Goal: Task Accomplishment & Management: Manage account settings

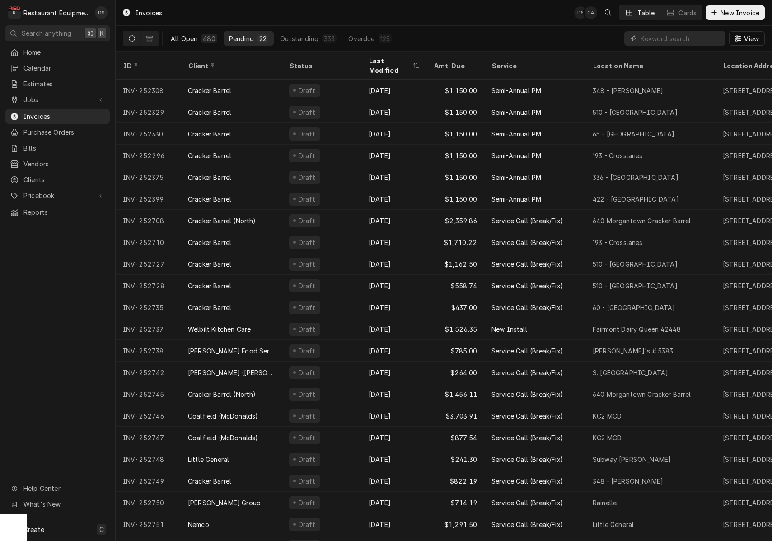
drag, startPoint x: 186, startPoint y: 39, endPoint x: 192, endPoint y: 39, distance: 5.4
click at [192, 39] on div "All Open" at bounding box center [184, 38] width 27 height 9
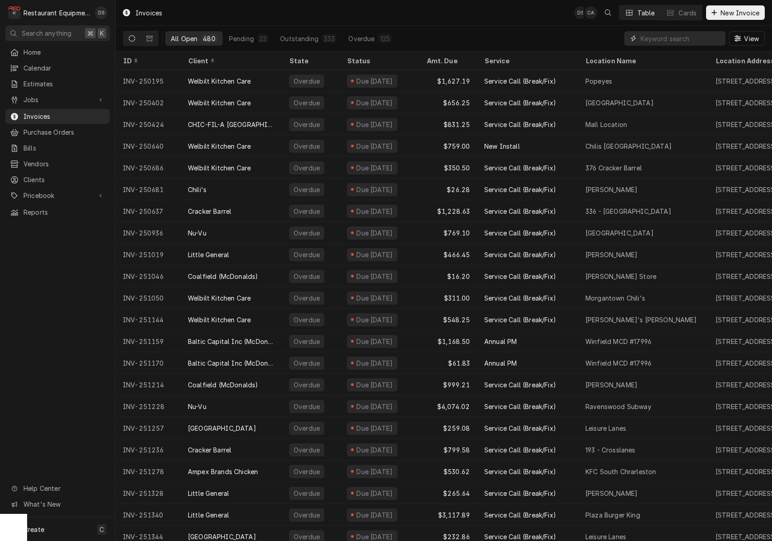
click at [664, 37] on input "Dynamic Content Wrapper" at bounding box center [681, 38] width 80 height 14
type input "252665"
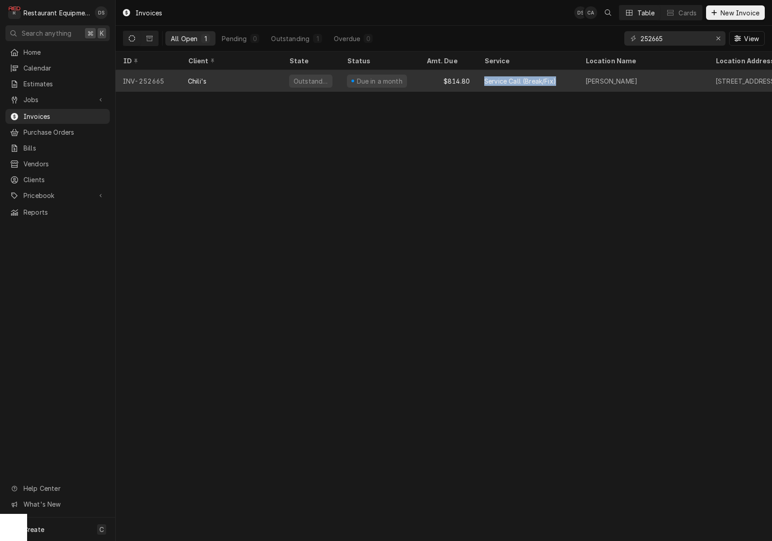
click at [481, 83] on div "Service Call (Break/Fix)" at bounding box center [527, 81] width 101 height 22
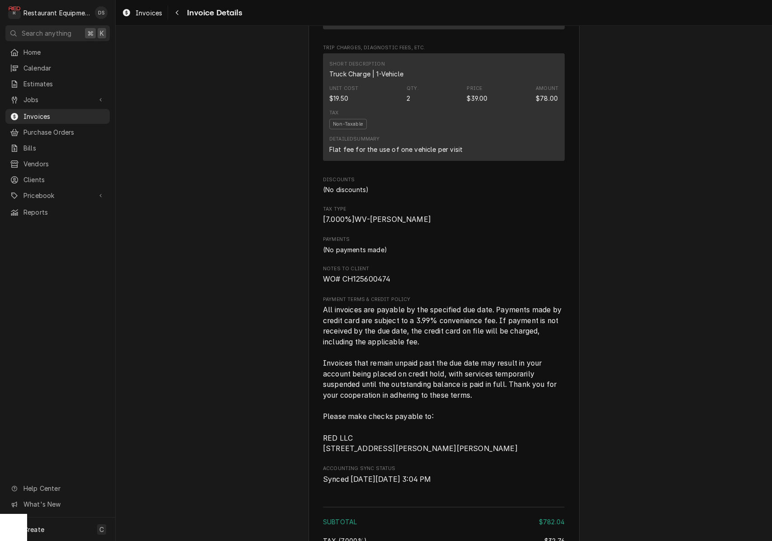
scroll to position [1599, 0]
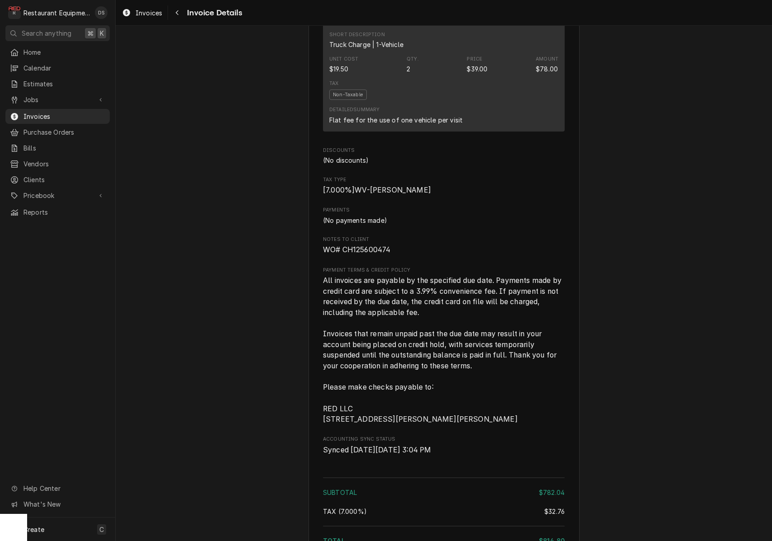
click at [399, 249] on span "WO# CH125600474" at bounding box center [444, 249] width 242 height 11
drag, startPoint x: 394, startPoint y: 250, endPoint x: 348, endPoint y: 250, distance: 45.2
click at [343, 250] on span "WO# CH125600474" at bounding box center [444, 249] width 242 height 11
copy span "CH125600474"
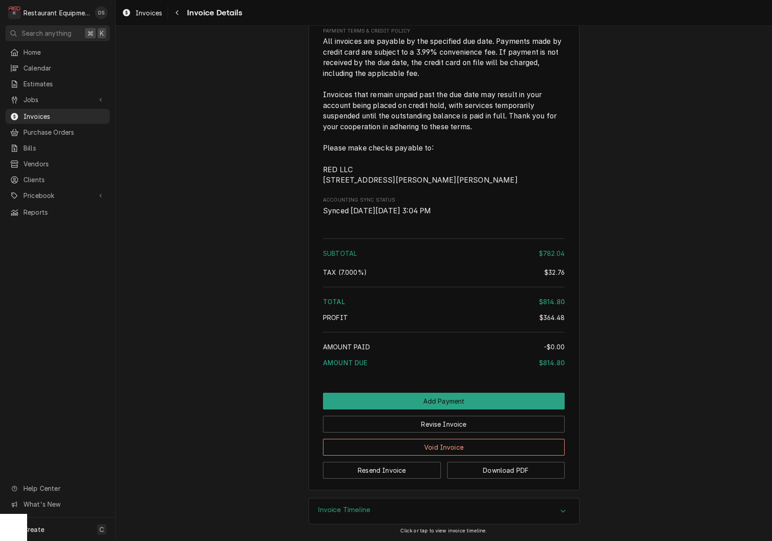
scroll to position [1842, 0]
click at [483, 430] on button "Revise Invoice" at bounding box center [444, 424] width 242 height 17
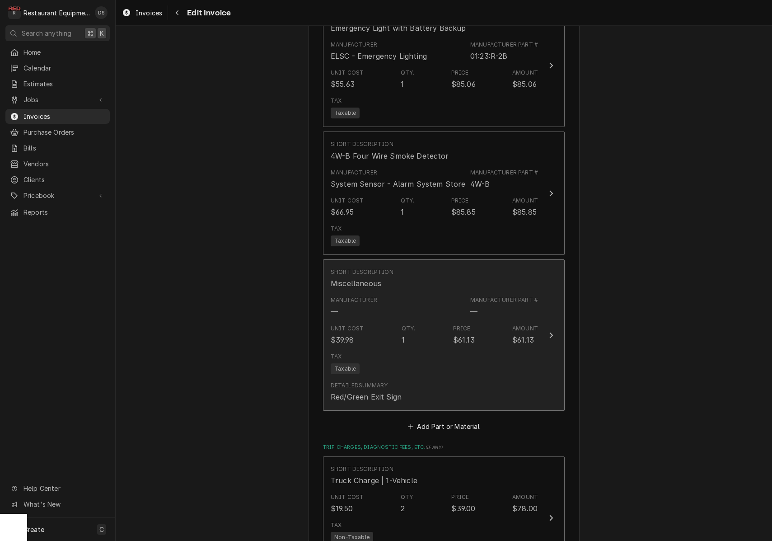
scroll to position [1393, 0]
click at [487, 349] on div "Tax Taxable" at bounding box center [434, 361] width 207 height 29
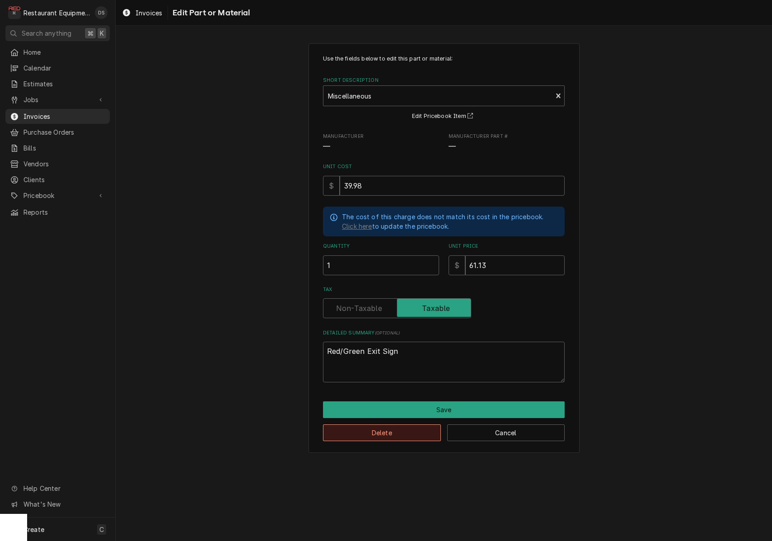
click at [402, 429] on button "Delete" at bounding box center [382, 432] width 118 height 17
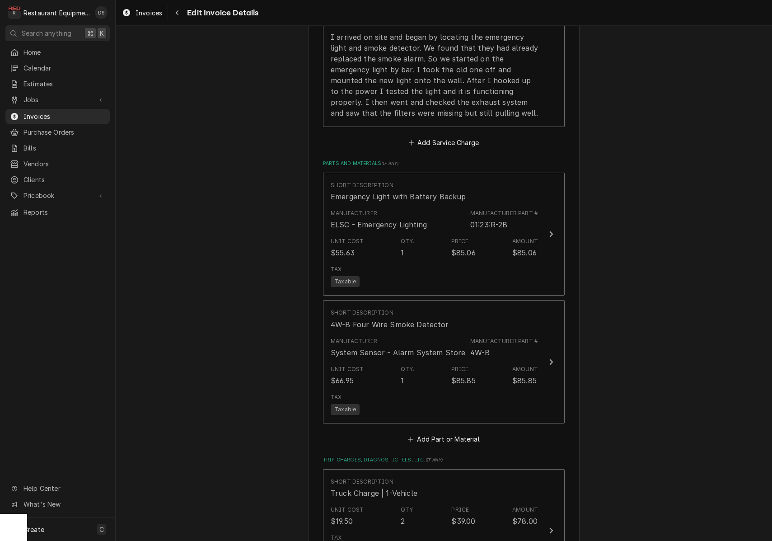
scroll to position [1210, 0]
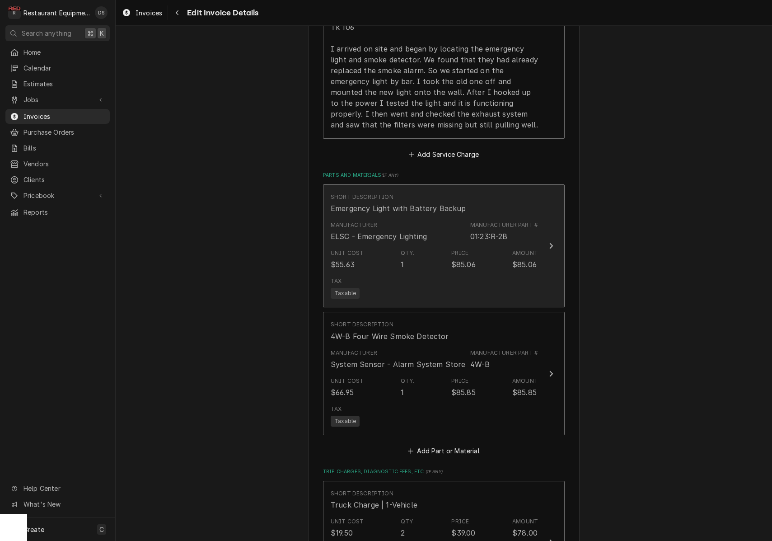
click at [488, 273] on div "Tax Taxable" at bounding box center [434, 287] width 207 height 29
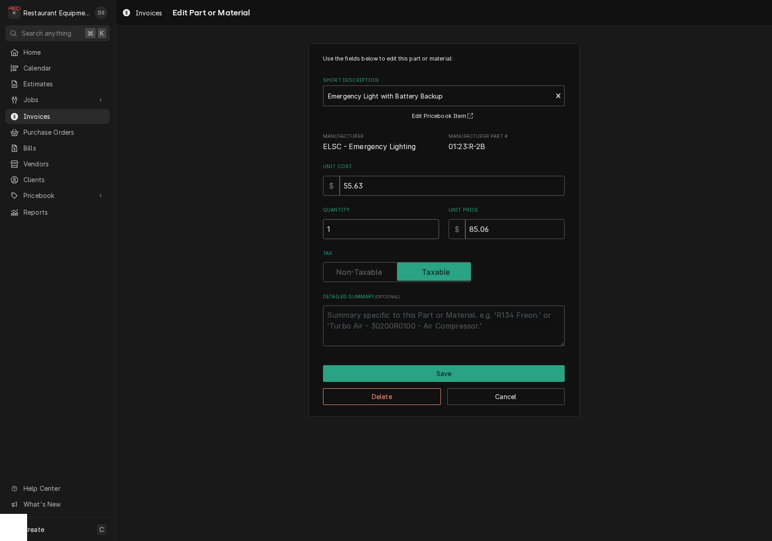
click at [376, 229] on input "1" at bounding box center [381, 229] width 116 height 20
click at [377, 229] on input "1" at bounding box center [381, 229] width 116 height 20
type textarea "x"
type input "2"
click at [431, 367] on button "Save" at bounding box center [444, 373] width 242 height 17
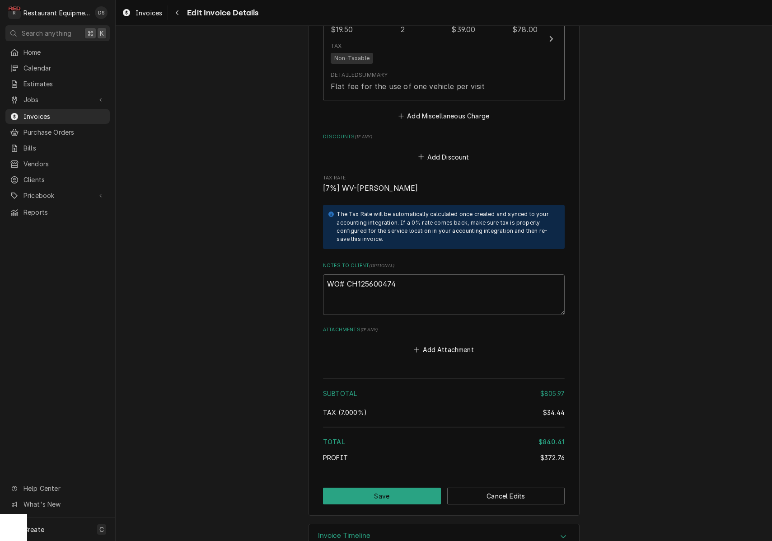
scroll to position [1713, 0]
click at [372, 488] on button "Save" at bounding box center [382, 496] width 118 height 17
type textarea "x"
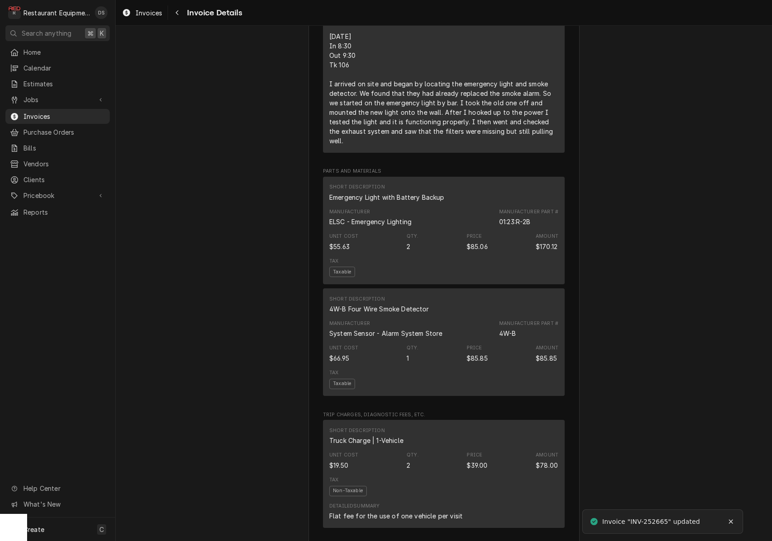
click at [312, 172] on div "Sender Restaurant Equipment Diagnostics [STREET_ADDRESS][PERSON_NAME][PERSON_NA…" at bounding box center [444, 53] width 271 height 2144
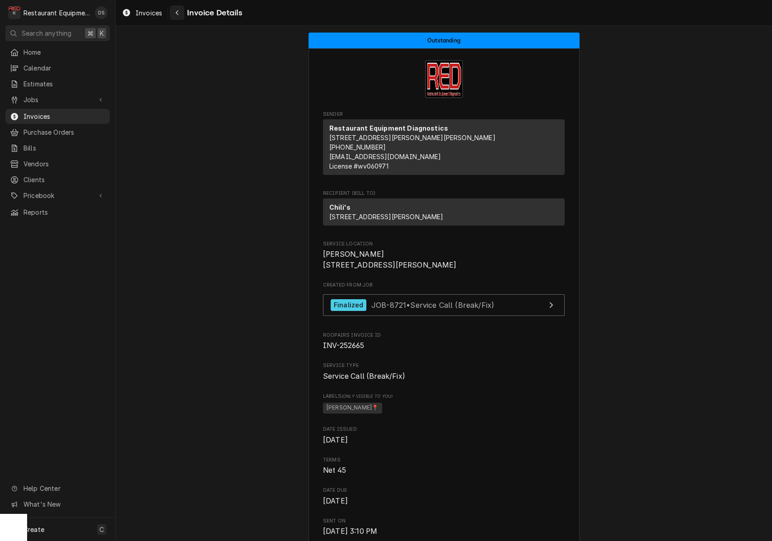
click at [181, 13] on div "Navigate back" at bounding box center [177, 12] width 9 height 9
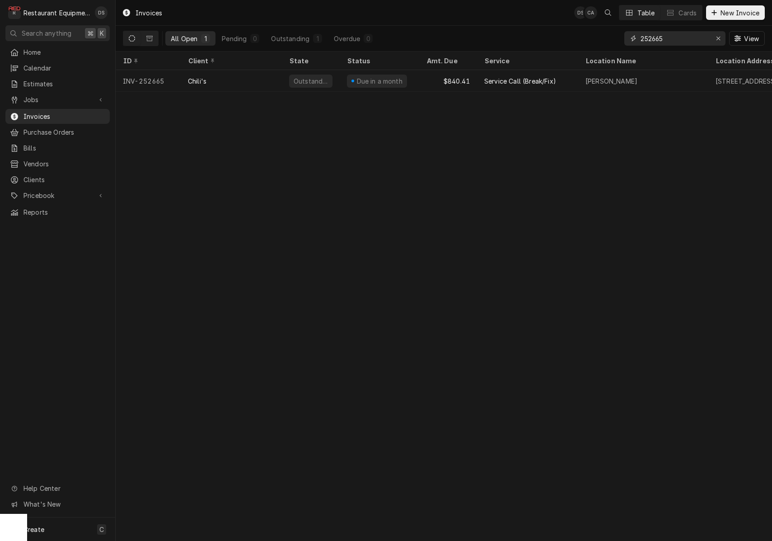
click at [721, 39] on div "Erase input" at bounding box center [718, 38] width 9 height 9
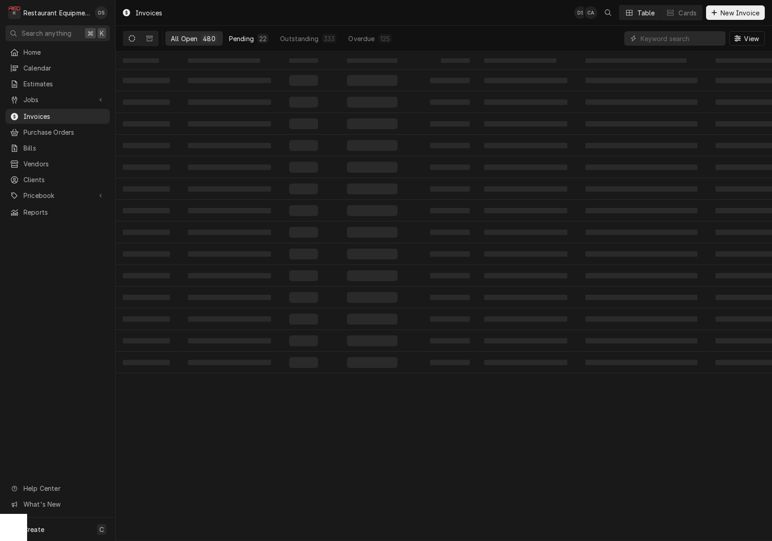
click at [244, 39] on div "Pending" at bounding box center [241, 38] width 25 height 9
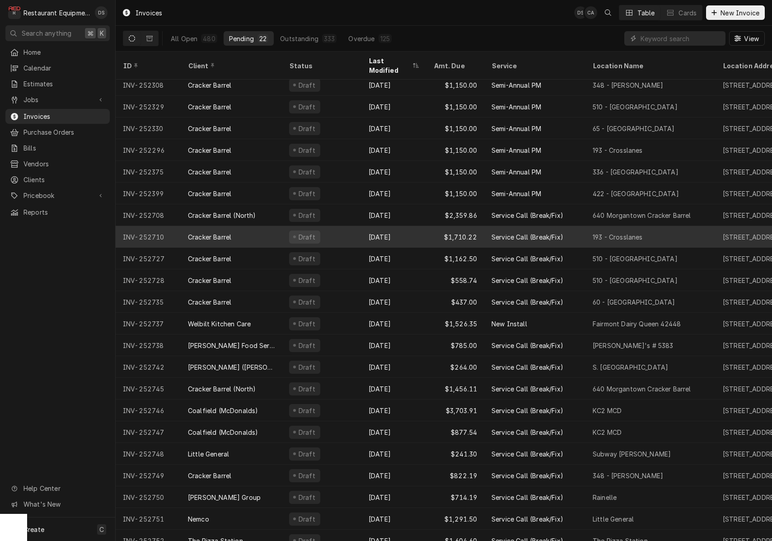
scroll to position [5, 0]
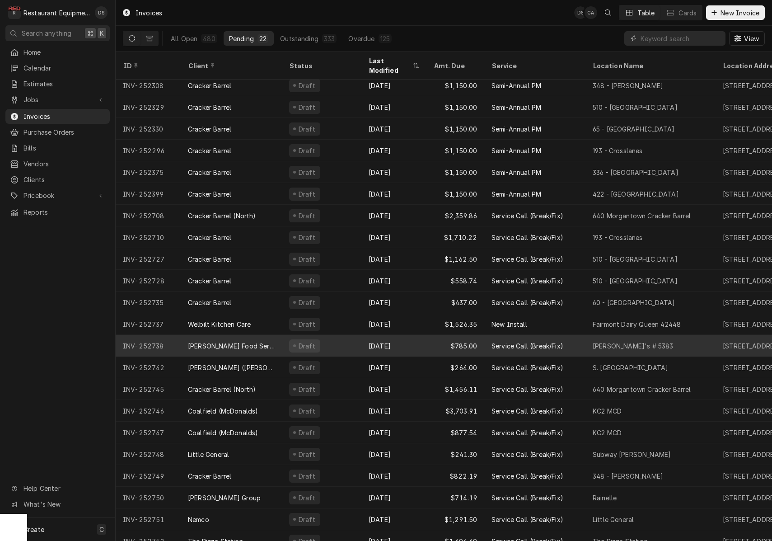
click at [372, 337] on div "[DATE]" at bounding box center [393, 346] width 65 height 22
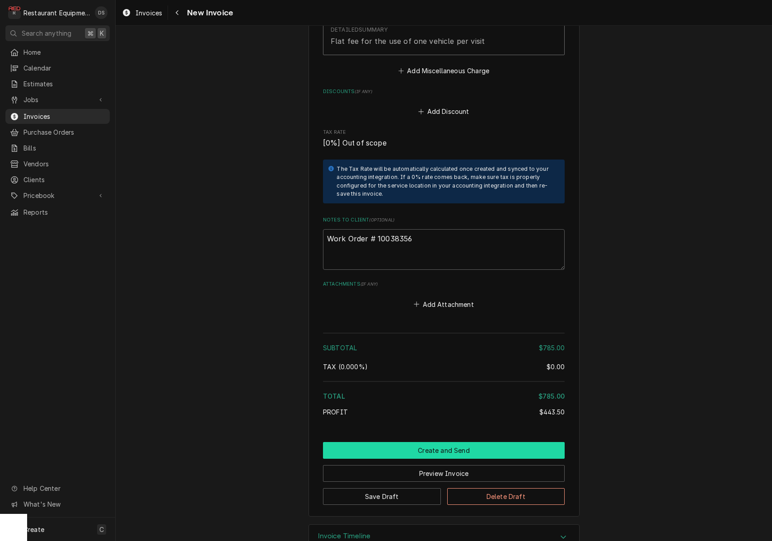
click at [448, 442] on button "Create and Send" at bounding box center [444, 450] width 242 height 17
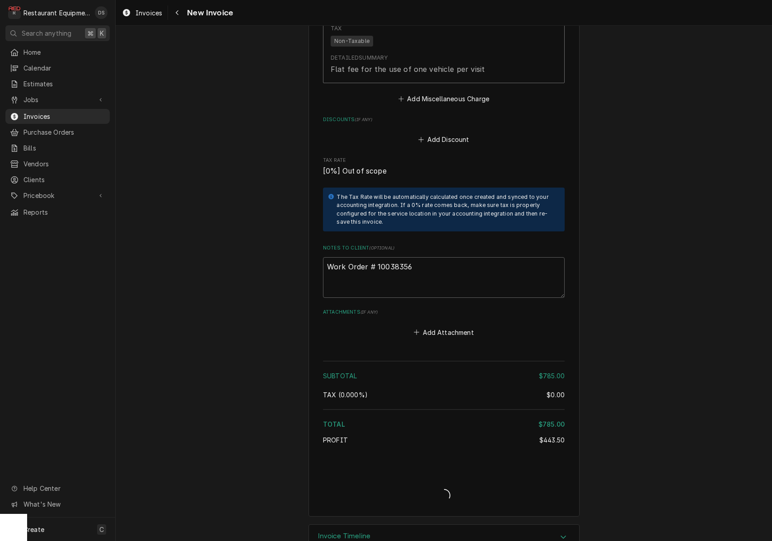
type textarea "x"
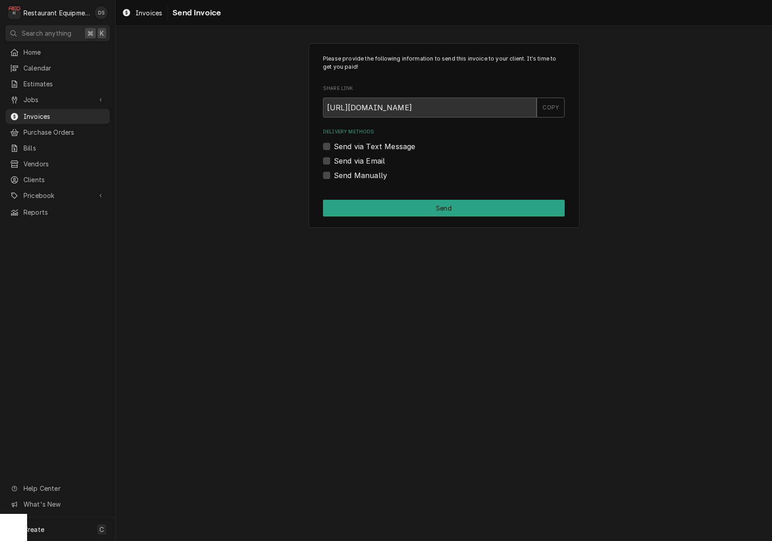
click at [334, 158] on label "Send via Email" at bounding box center [359, 160] width 51 height 11
click at [334, 158] on input "Send via Email" at bounding box center [455, 165] width 242 height 20
checkbox input "true"
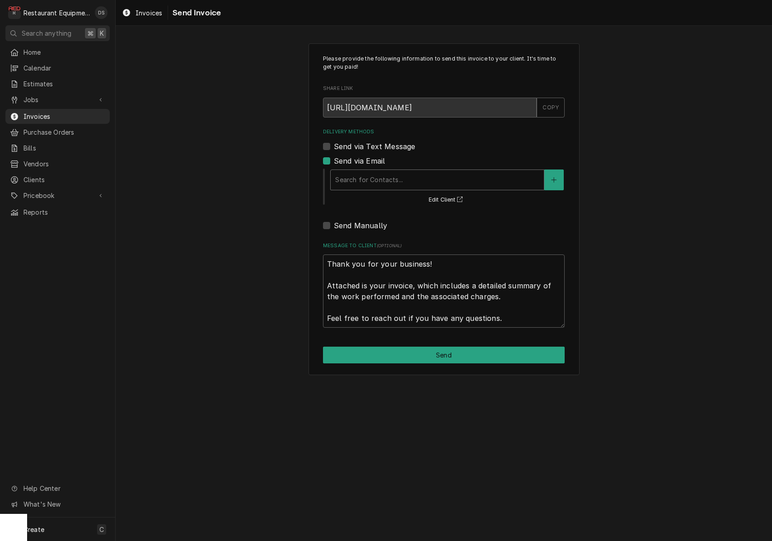
click at [382, 179] on div "Search for Contacts..." at bounding box center [437, 179] width 204 height 9
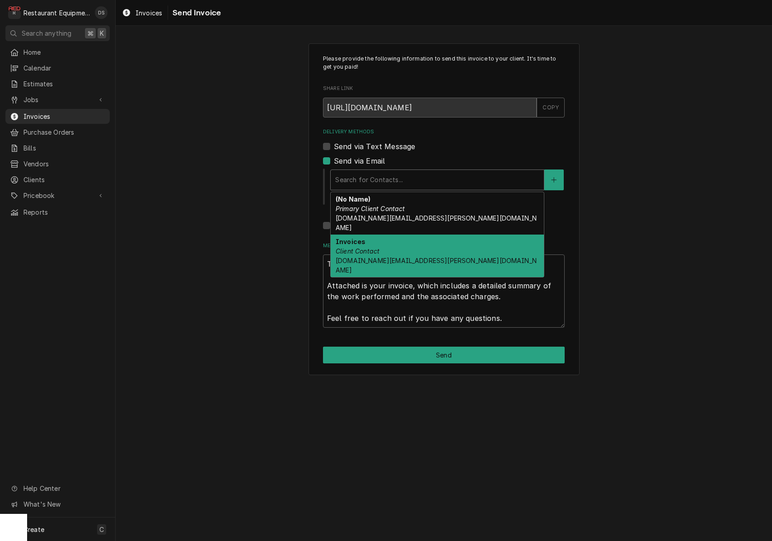
click at [392, 236] on div "Invoices Client Contact fs-servicestatements.us@franke.com" at bounding box center [437, 255] width 213 height 42
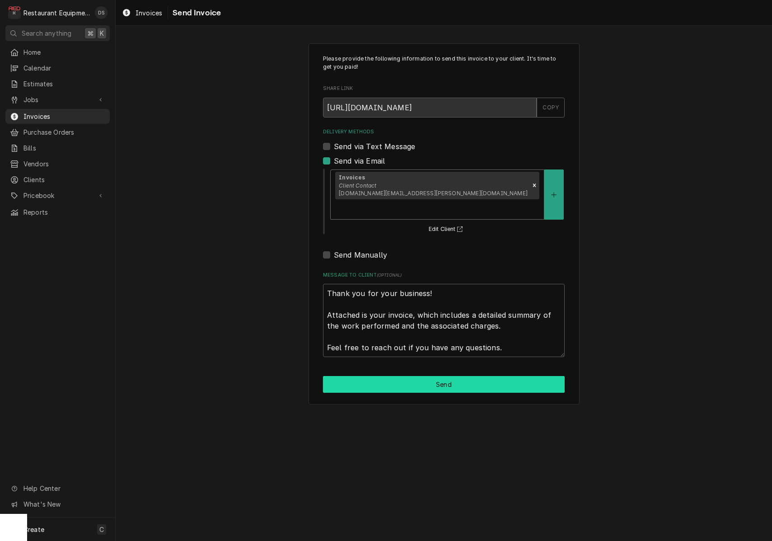
click at [437, 376] on button "Send" at bounding box center [444, 384] width 242 height 17
type textarea "x"
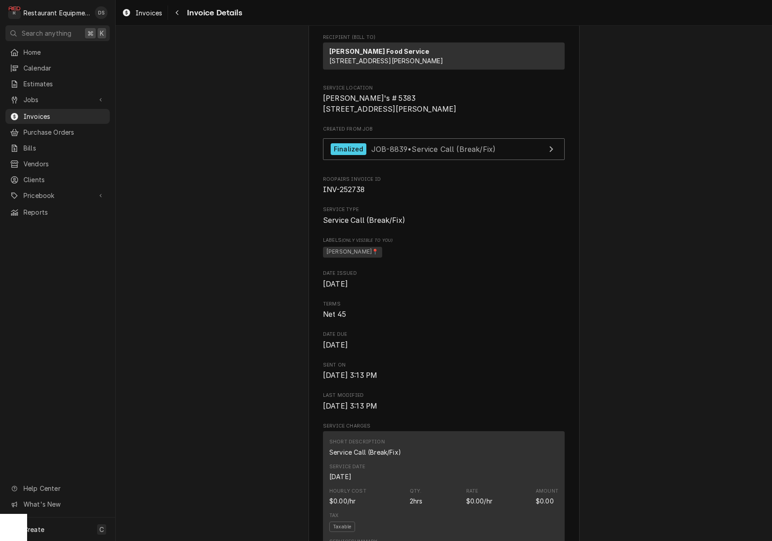
scroll to position [158, 0]
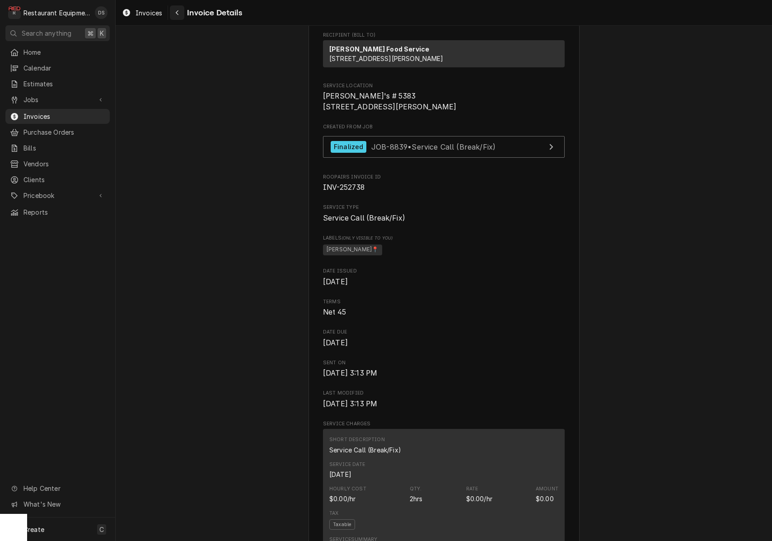
click at [178, 14] on icon "Navigate back" at bounding box center [177, 12] width 3 height 5
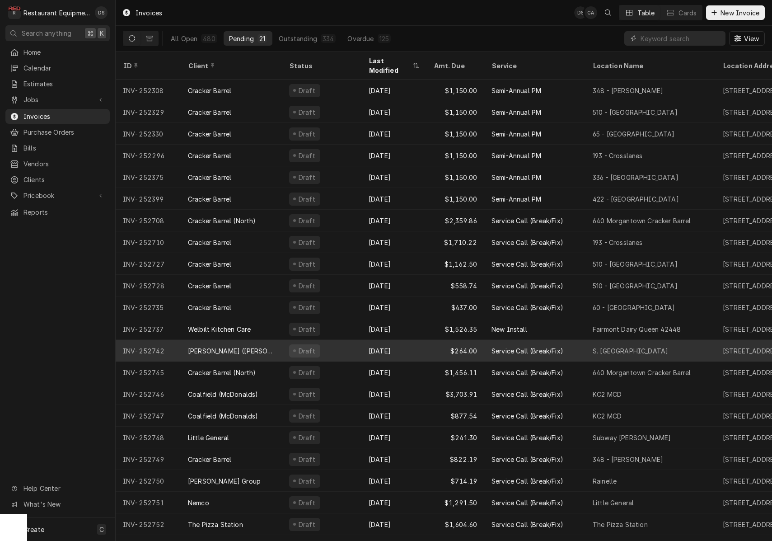
click at [347, 340] on div "Draft" at bounding box center [322, 351] width 80 height 22
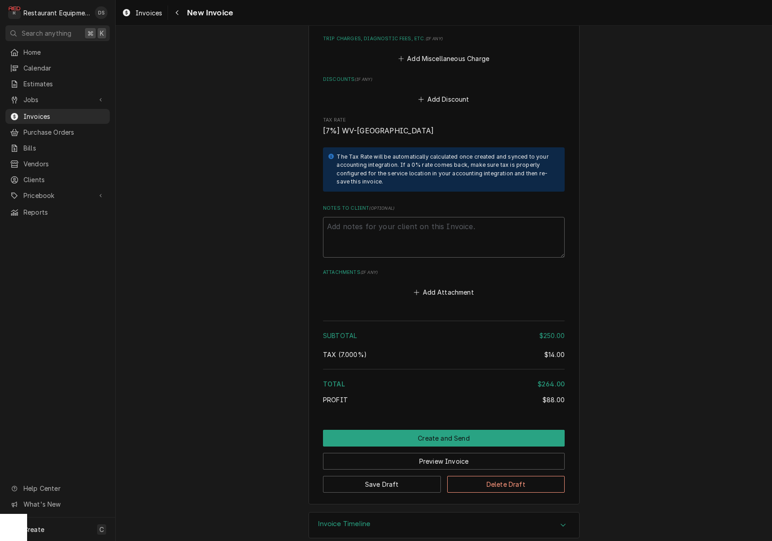
scroll to position [1452, 0]
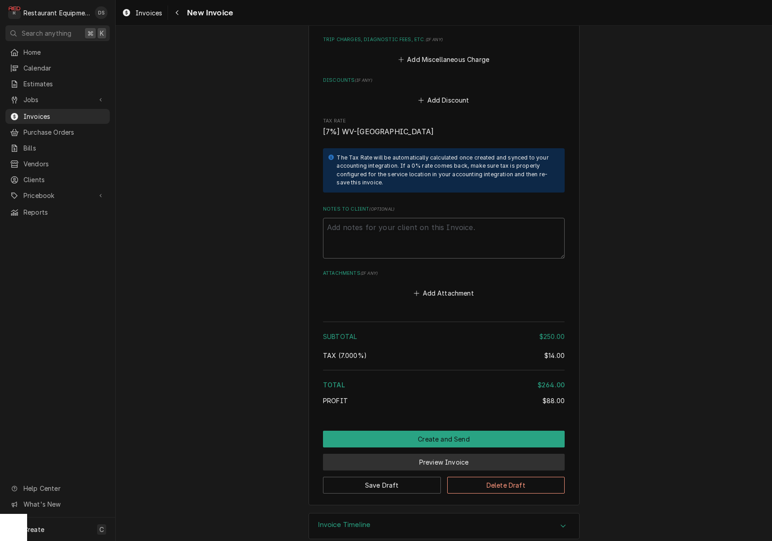
click at [428, 454] on button "Preview Invoice" at bounding box center [444, 462] width 242 height 17
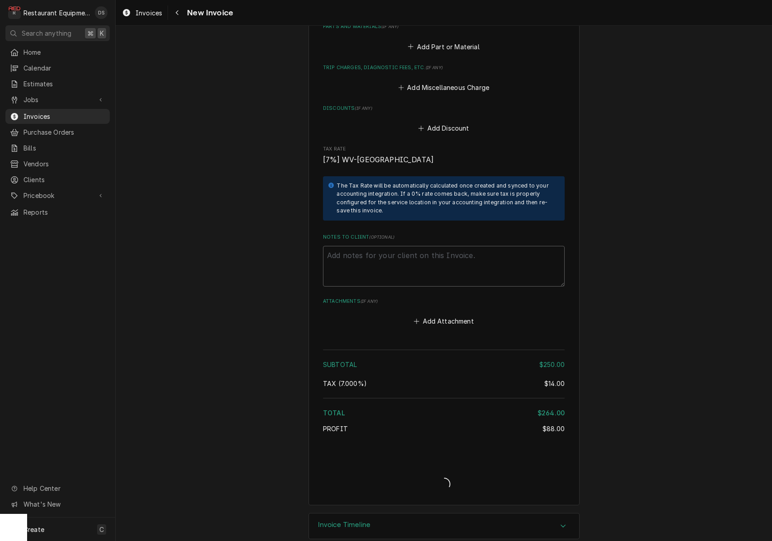
type textarea "x"
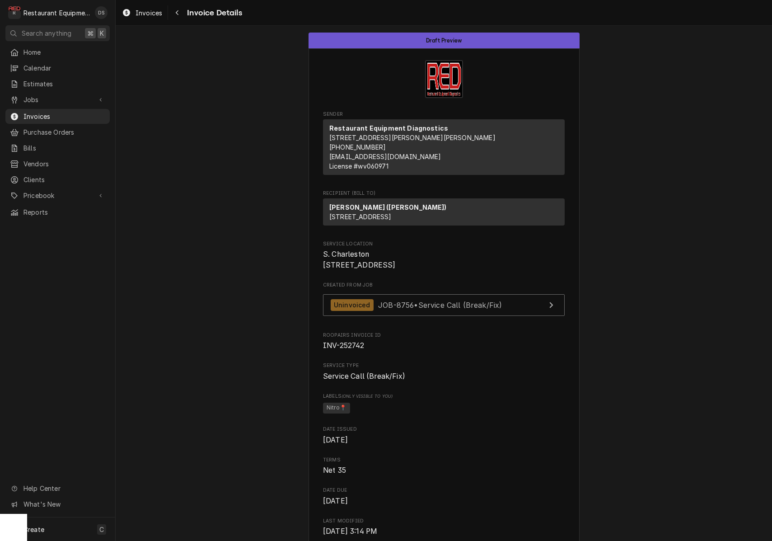
drag, startPoint x: 324, startPoint y: 272, endPoint x: 417, endPoint y: 281, distance: 94.0
click at [419, 270] on span "S. Charleston 4001 MacCorkle Ave SW South Charleston, WV 25309" at bounding box center [444, 259] width 242 height 21
copy span "S. Charleston 4001 MacCorkle Ave SW"
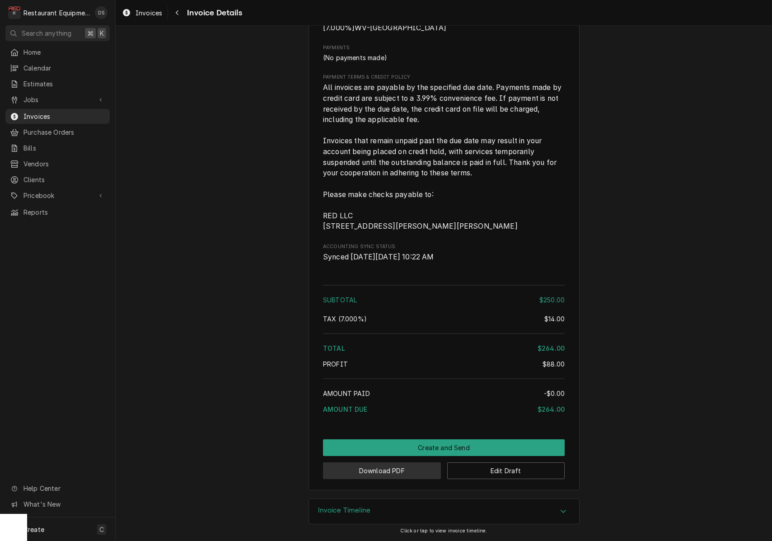
scroll to position [1318, 0]
click at [401, 472] on button "Download PDF" at bounding box center [382, 470] width 118 height 17
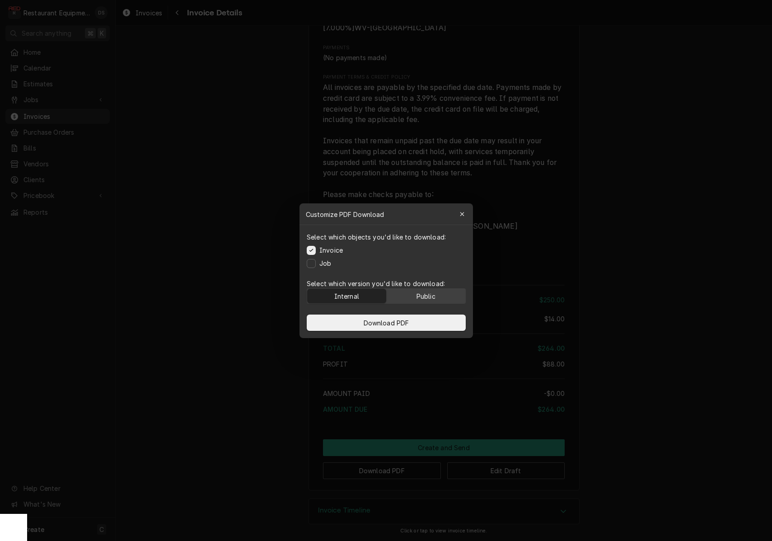
click at [423, 295] on div "Public" at bounding box center [425, 295] width 19 height 9
click at [415, 322] on button "Download PDF" at bounding box center [386, 322] width 159 height 16
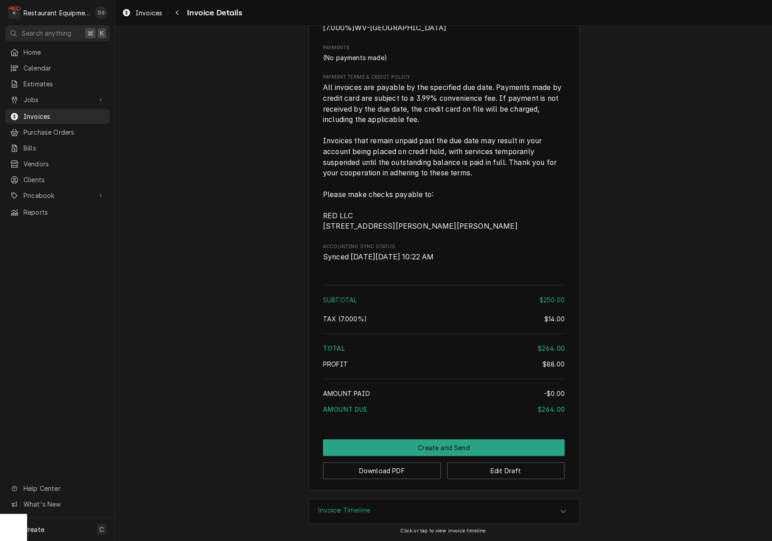
click at [444, 443] on button "Create and Send" at bounding box center [444, 447] width 242 height 17
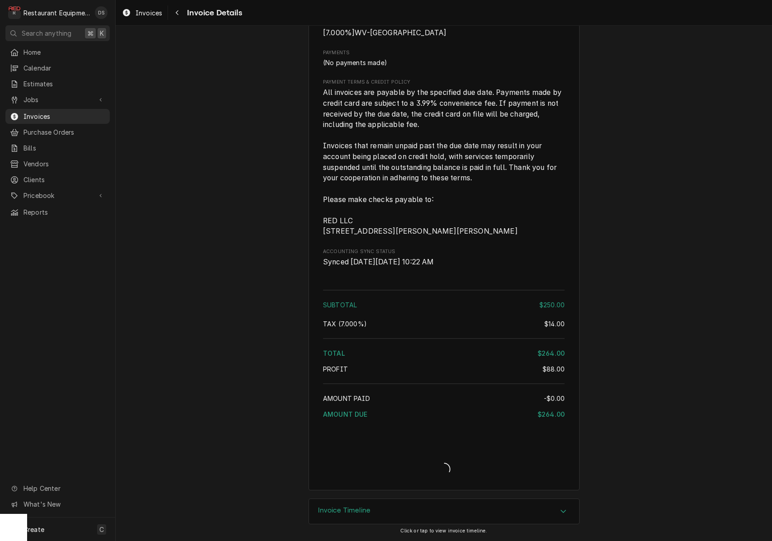
scroll to position [1313, 0]
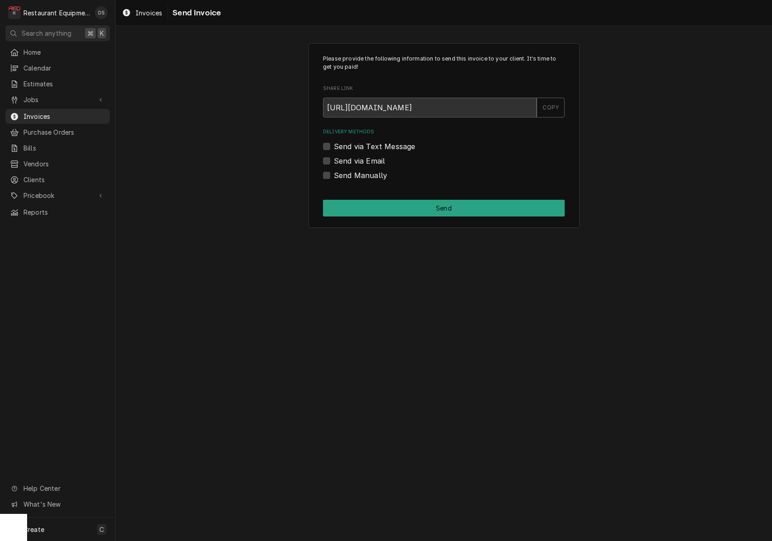
click at [334, 176] on label "Send Manually" at bounding box center [360, 175] width 53 height 11
click at [334, 176] on input "Send Manually" at bounding box center [455, 180] width 242 height 20
checkbox input "true"
click at [417, 204] on button "Send" at bounding box center [444, 208] width 242 height 17
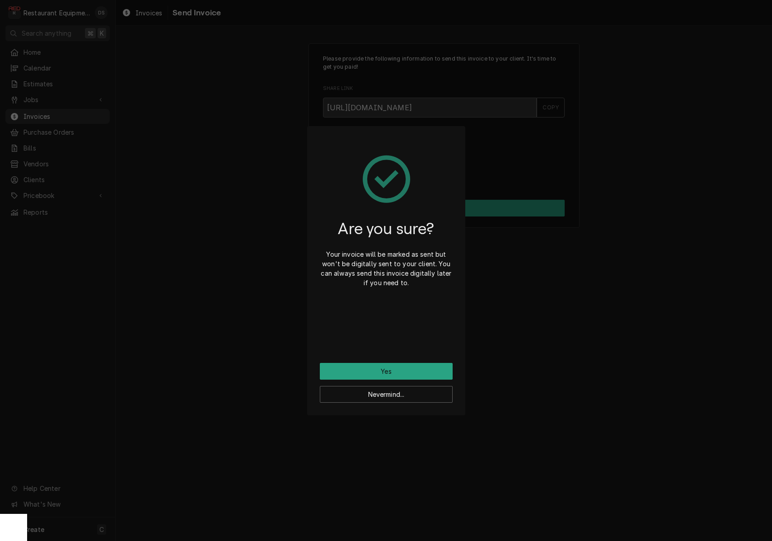
click at [403, 370] on button "Yes" at bounding box center [386, 371] width 133 height 17
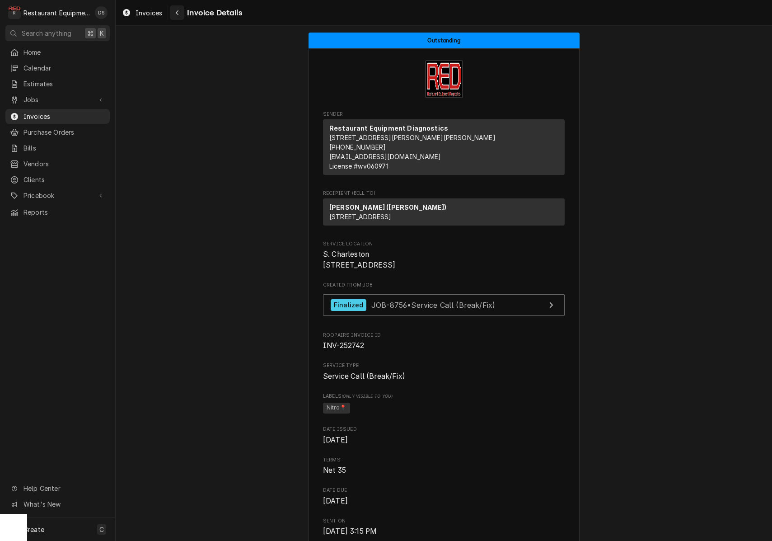
click at [178, 9] on div "Navigate back" at bounding box center [177, 12] width 9 height 9
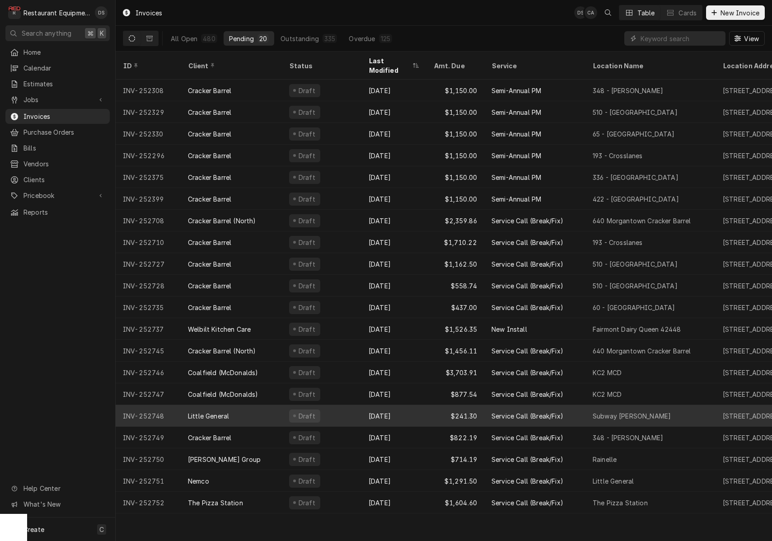
click at [249, 408] on div "Little General" at bounding box center [231, 416] width 101 height 22
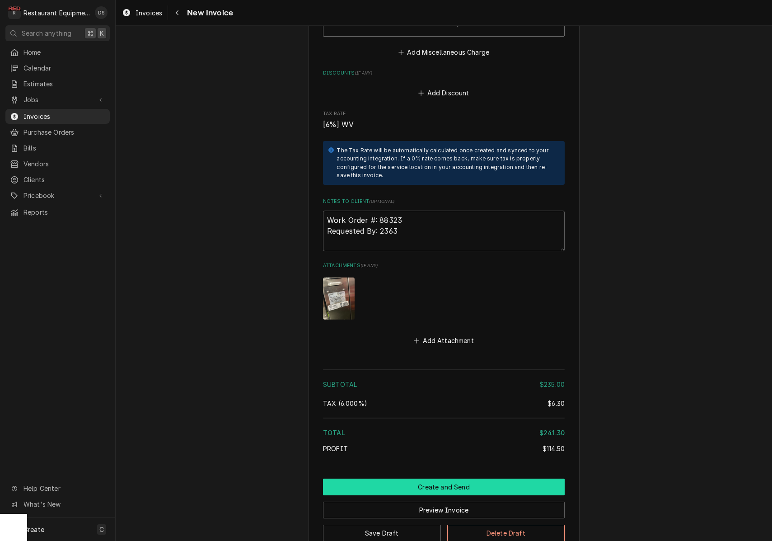
scroll to position [1433, 0]
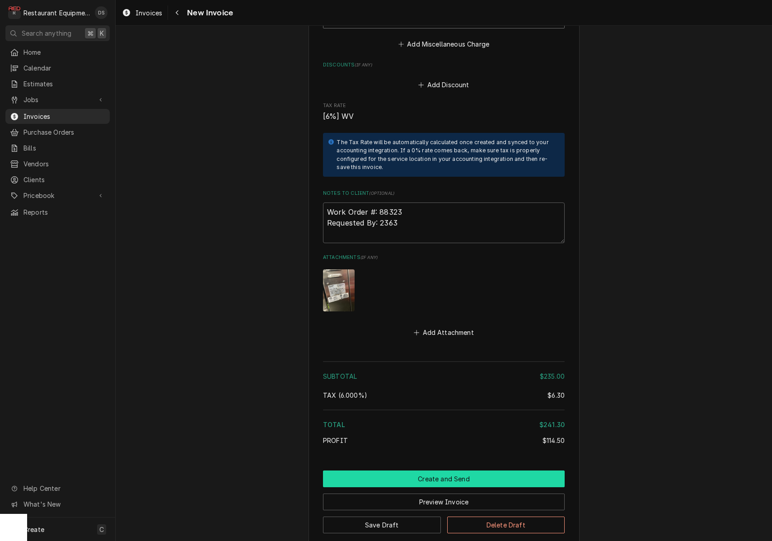
click at [421, 470] on button "Create and Send" at bounding box center [444, 478] width 242 height 17
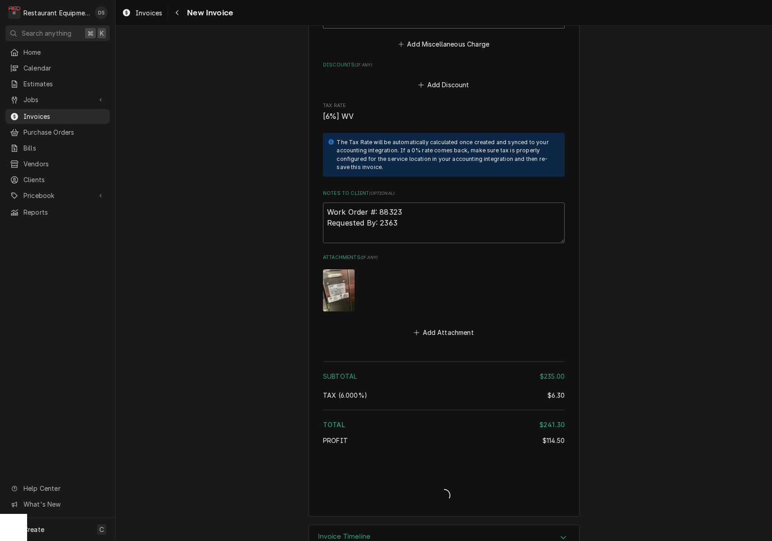
type textarea "x"
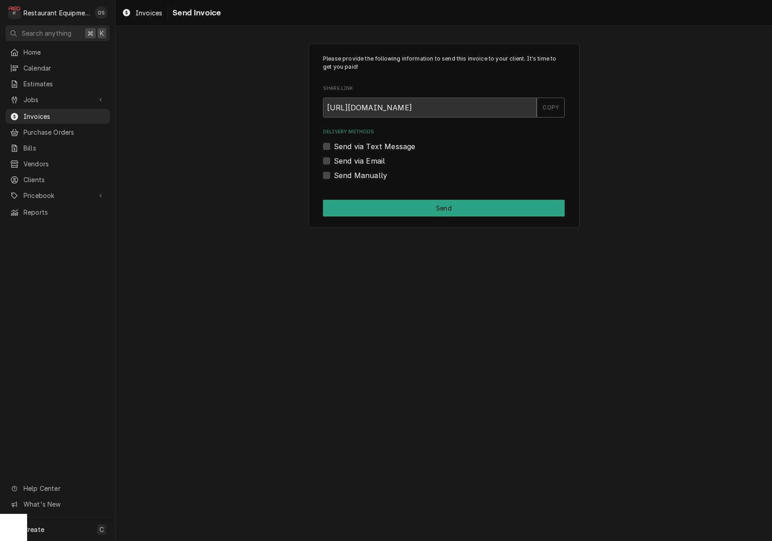
click at [334, 161] on label "Send via Email" at bounding box center [359, 160] width 51 height 11
click at [334, 161] on input "Send via Email" at bounding box center [455, 165] width 242 height 20
checkbox input "true"
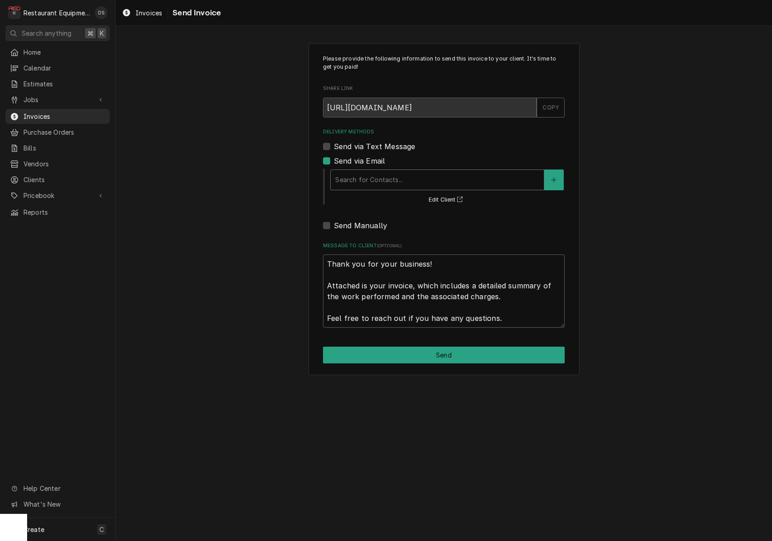
click at [405, 178] on div "Delivery Methods" at bounding box center [437, 180] width 204 height 16
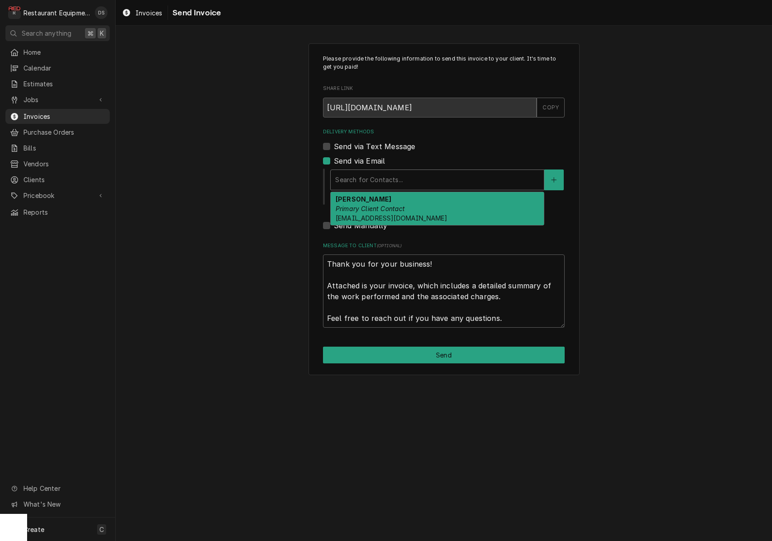
drag, startPoint x: 397, startPoint y: 202, endPoint x: 403, endPoint y: 219, distance: 17.3
click at [397, 203] on div "[PERSON_NAME] Primary Client Contact [EMAIL_ADDRESS][DOMAIN_NAME]" at bounding box center [437, 208] width 213 height 33
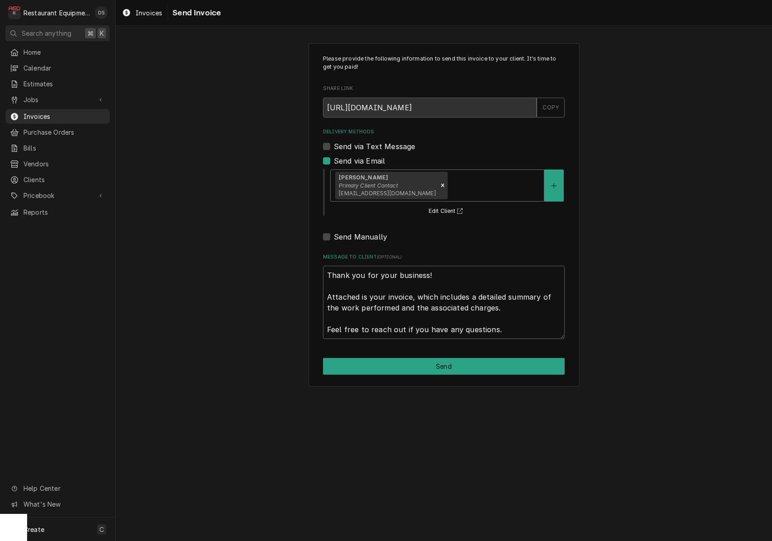
click at [444, 365] on button "Send" at bounding box center [444, 366] width 242 height 17
type textarea "x"
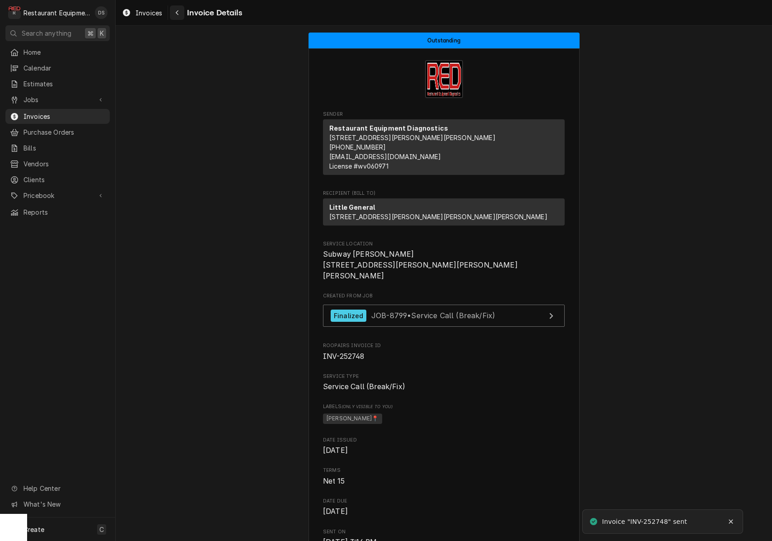
click at [174, 13] on div "Navigate back" at bounding box center [177, 12] width 9 height 9
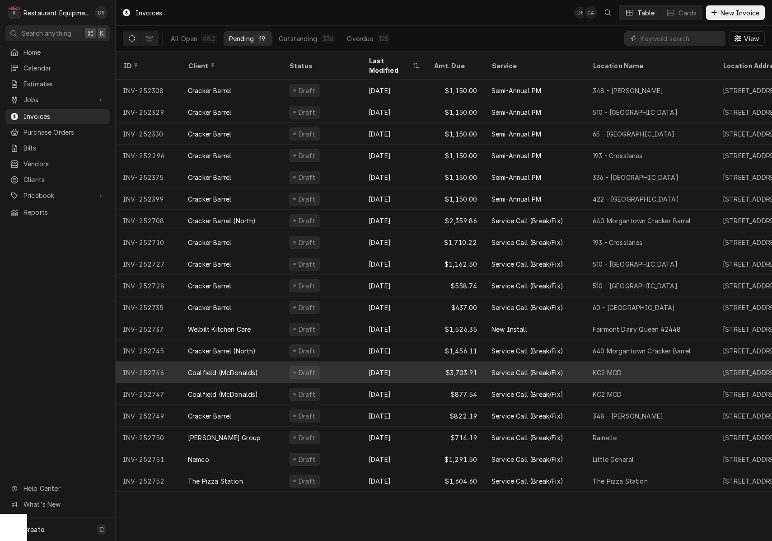
click at [332, 361] on div "Draft" at bounding box center [322, 372] width 80 height 22
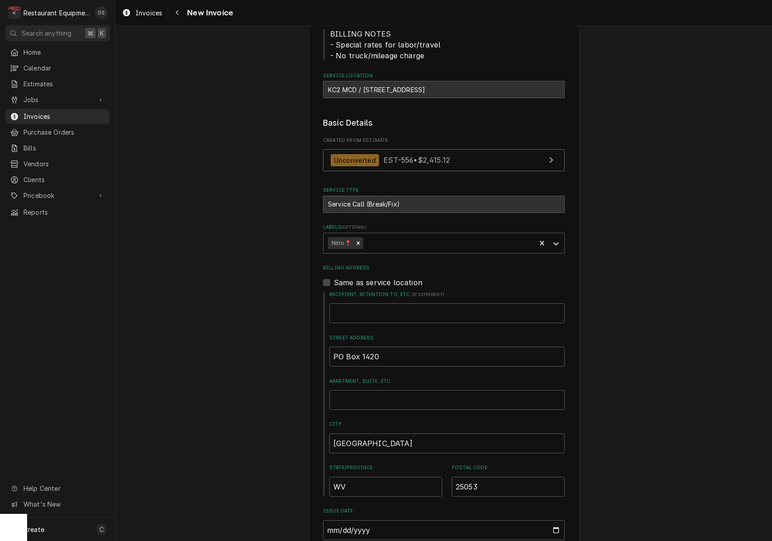
scroll to position [11, 0]
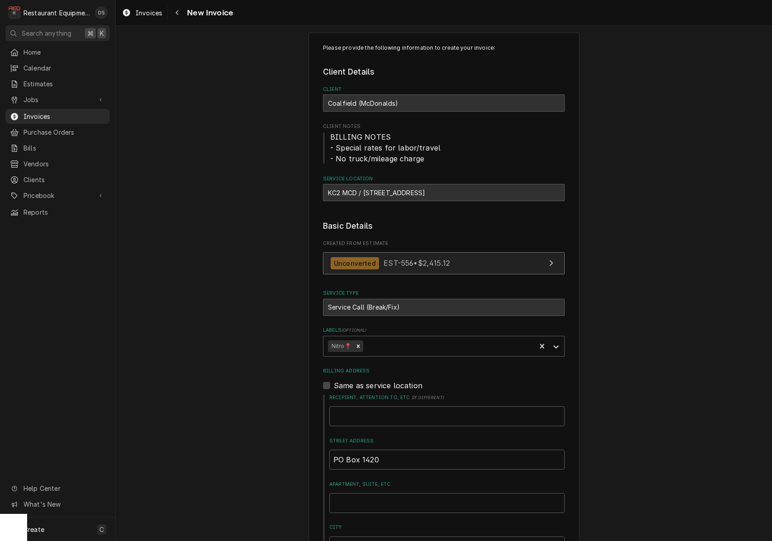
click at [415, 264] on span "EST-556 • $2,415.12" at bounding box center [417, 262] width 66 height 9
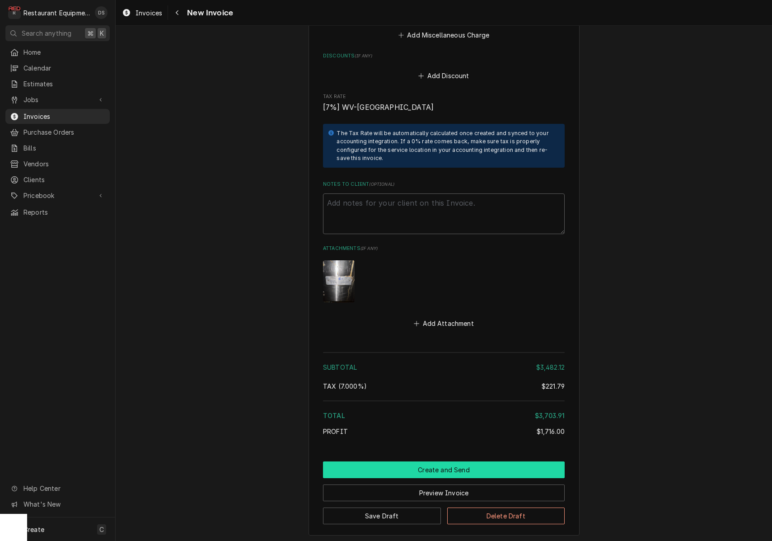
click at [423, 461] on button "Create and Send" at bounding box center [444, 469] width 242 height 17
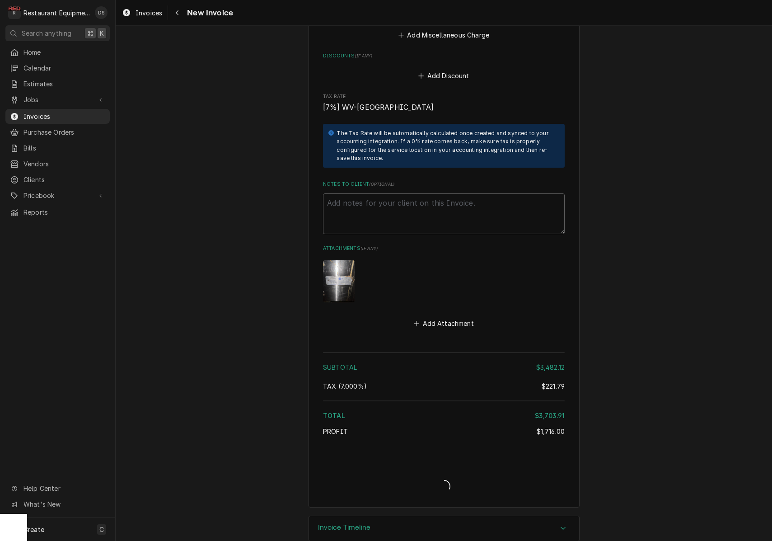
scroll to position [2228, 0]
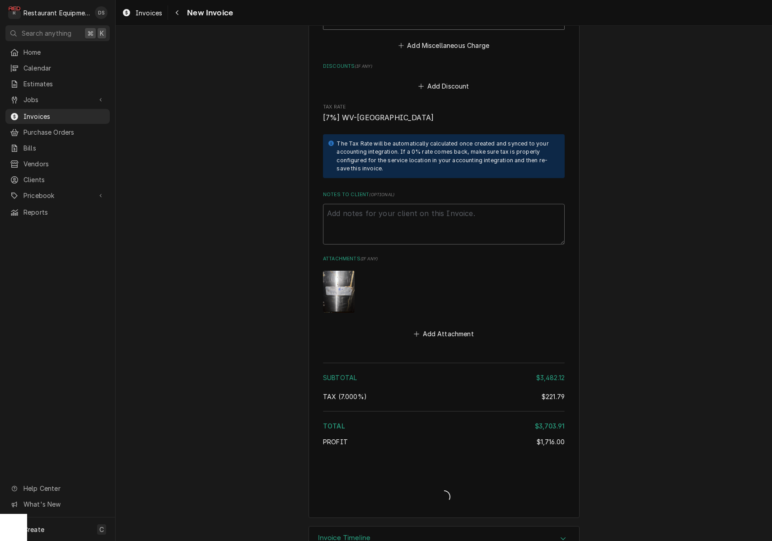
type textarea "x"
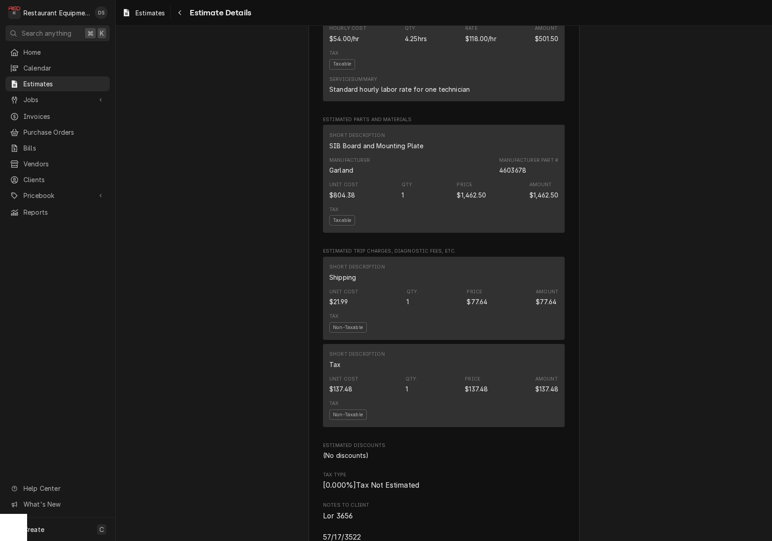
scroll to position [0, 0]
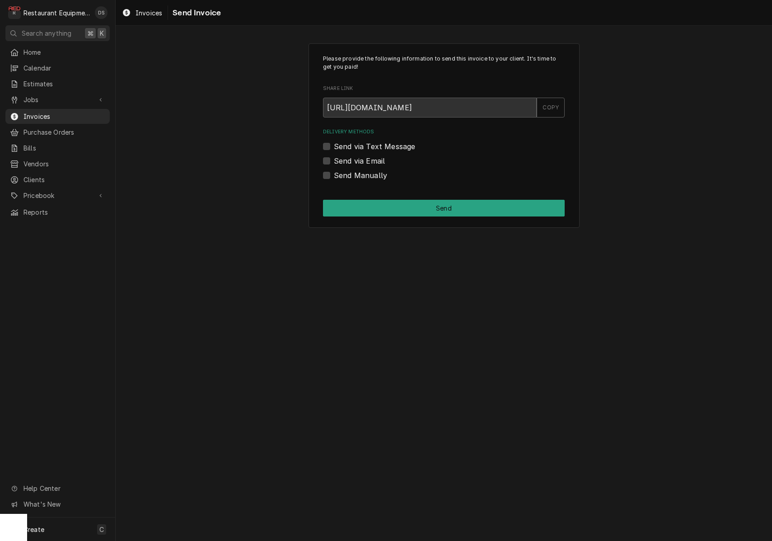
click at [334, 159] on label "Send via Email" at bounding box center [359, 160] width 51 height 11
click at [334, 159] on input "Send via Email" at bounding box center [455, 165] width 242 height 20
checkbox input "true"
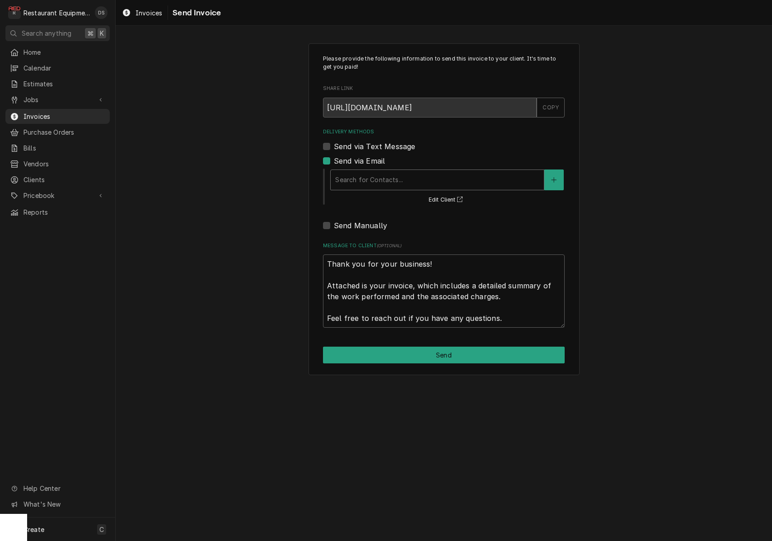
click at [383, 175] on div "Search for Contacts..." at bounding box center [437, 179] width 204 height 9
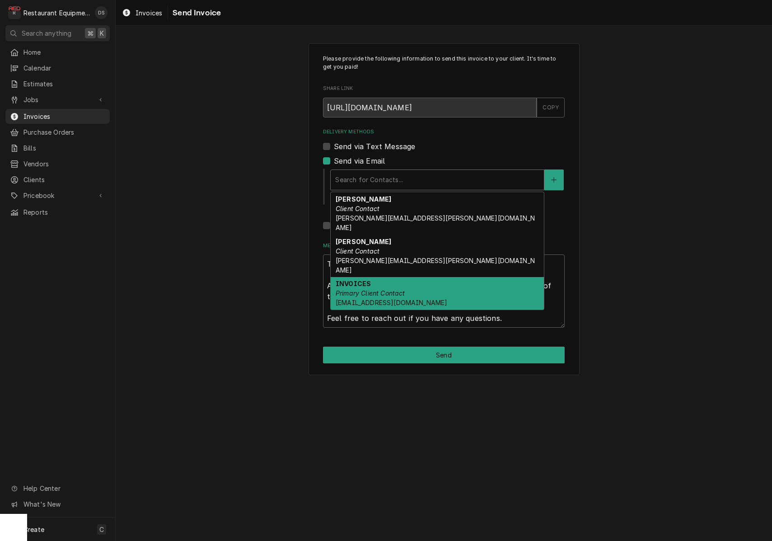
click at [389, 289] on em "Primary Client Contact" at bounding box center [371, 293] width 70 height 8
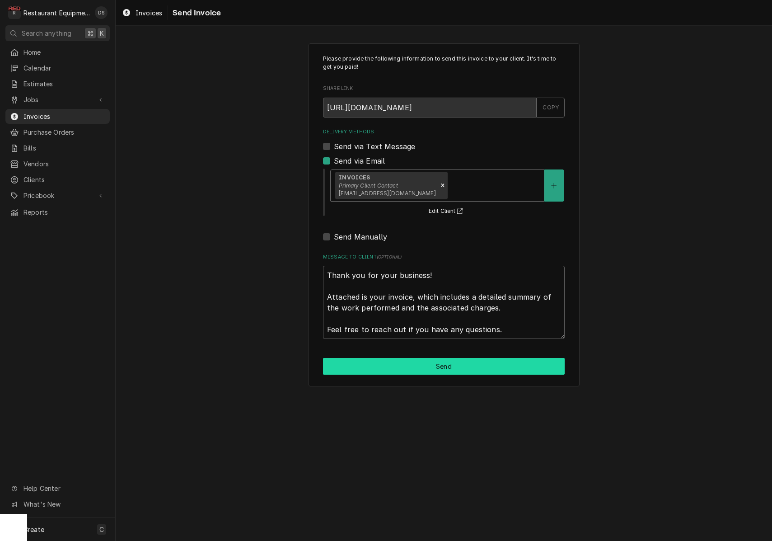
click at [428, 359] on button "Send" at bounding box center [444, 366] width 242 height 17
type textarea "x"
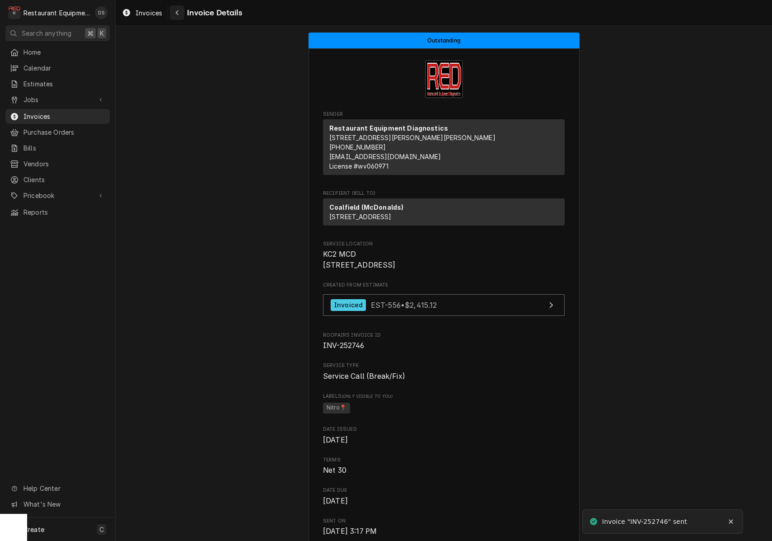
click at [182, 16] on div "Navigate back" at bounding box center [177, 12] width 9 height 9
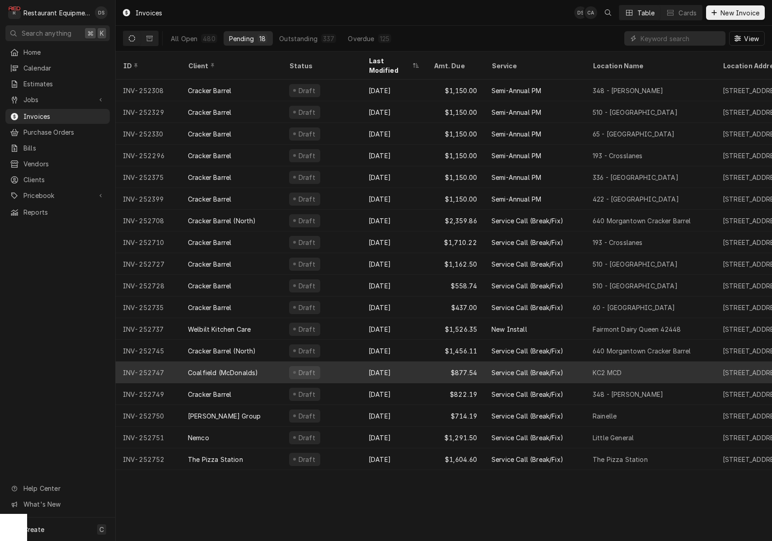
click at [263, 361] on div "Coalfield (McDonalds)" at bounding box center [231, 372] width 101 height 22
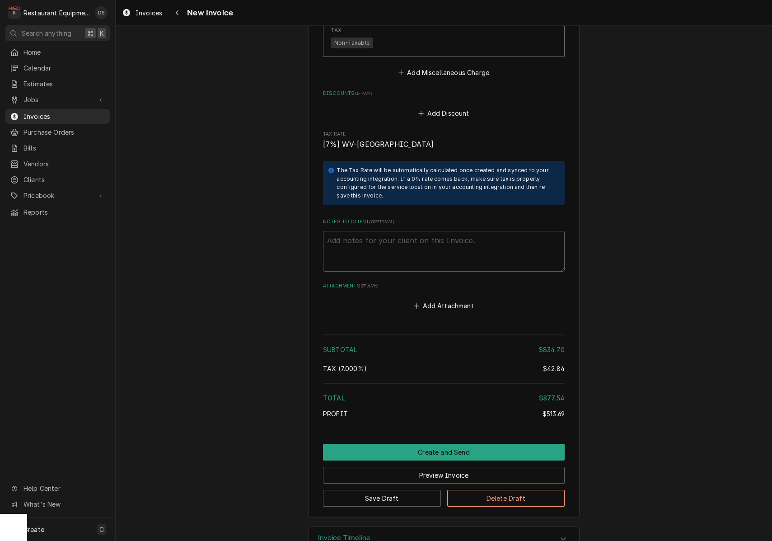
click at [448, 444] on button "Create and Send" at bounding box center [444, 452] width 242 height 17
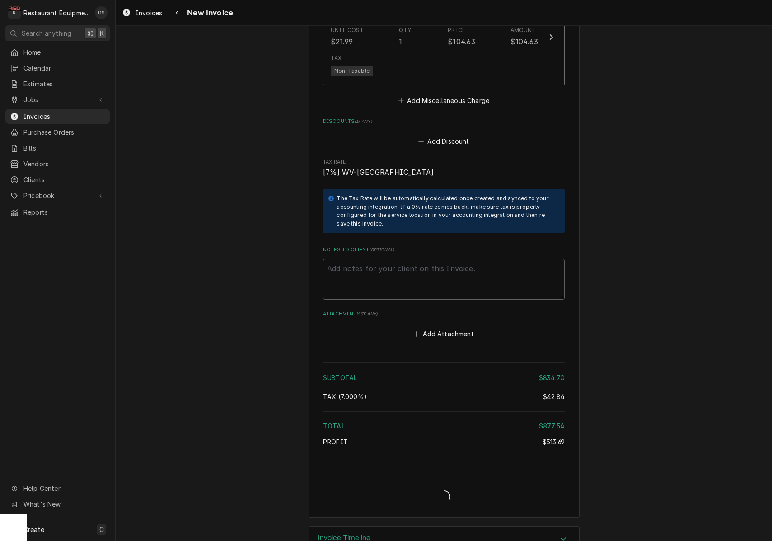
type textarea "x"
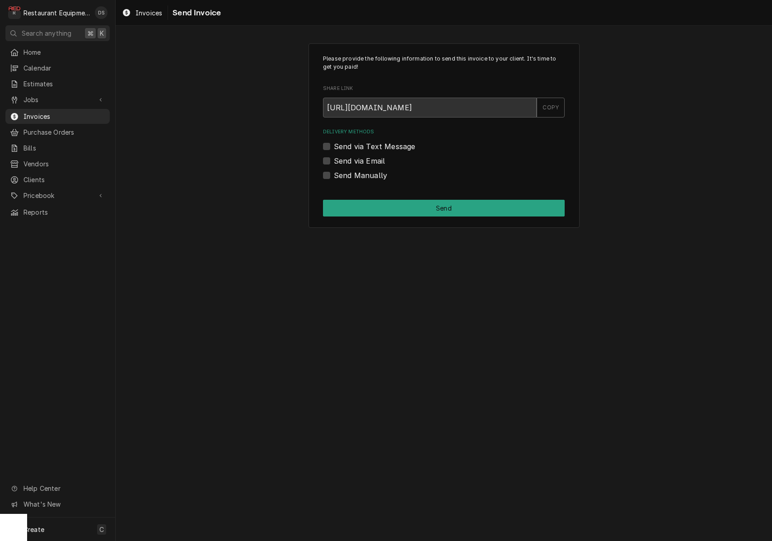
click at [334, 157] on label "Send via Email" at bounding box center [359, 160] width 51 height 11
click at [334, 157] on input "Send via Email" at bounding box center [455, 165] width 242 height 20
checkbox input "true"
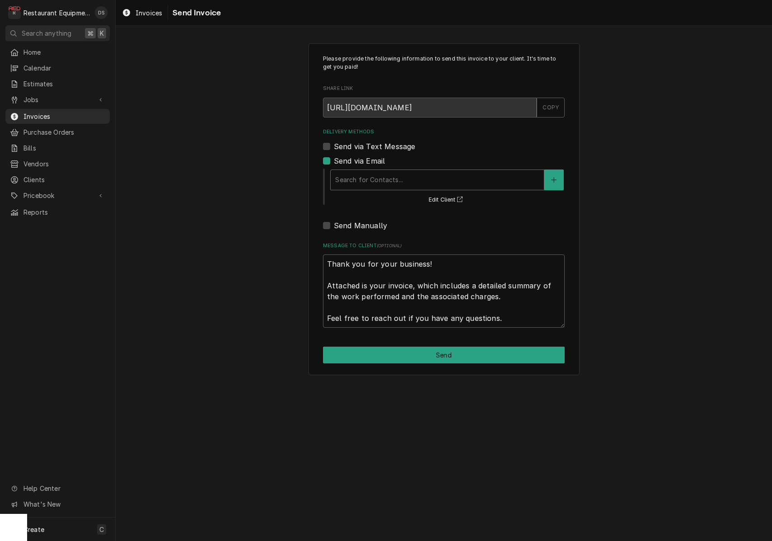
click at [389, 185] on div "Delivery Methods" at bounding box center [437, 180] width 204 height 16
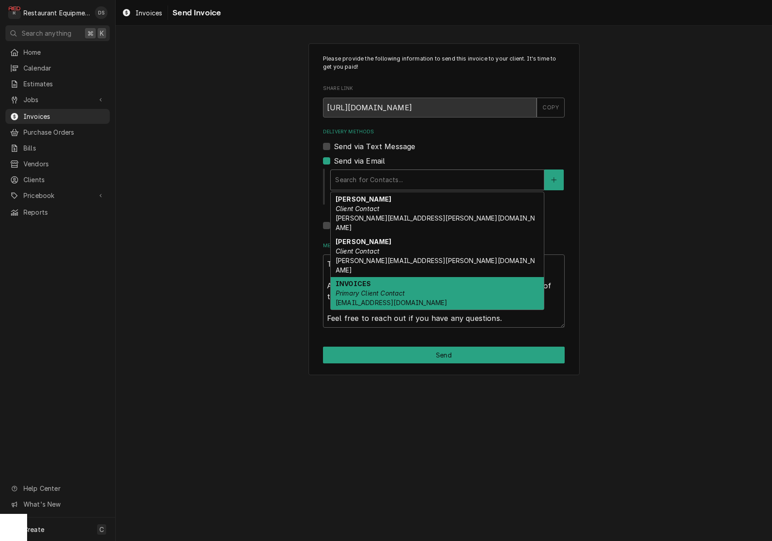
click at [417, 299] on span "[EMAIL_ADDRESS][DOMAIN_NAME]" at bounding box center [392, 303] width 112 height 8
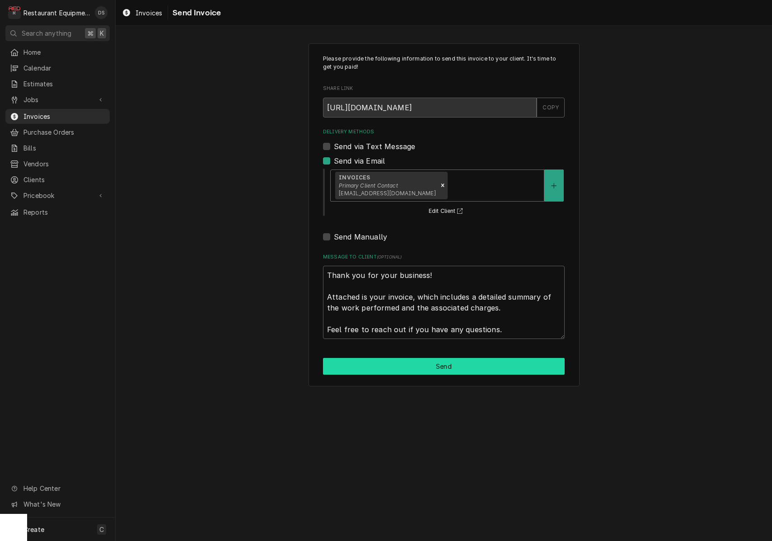
click at [475, 364] on button "Send" at bounding box center [444, 366] width 242 height 17
type textarea "x"
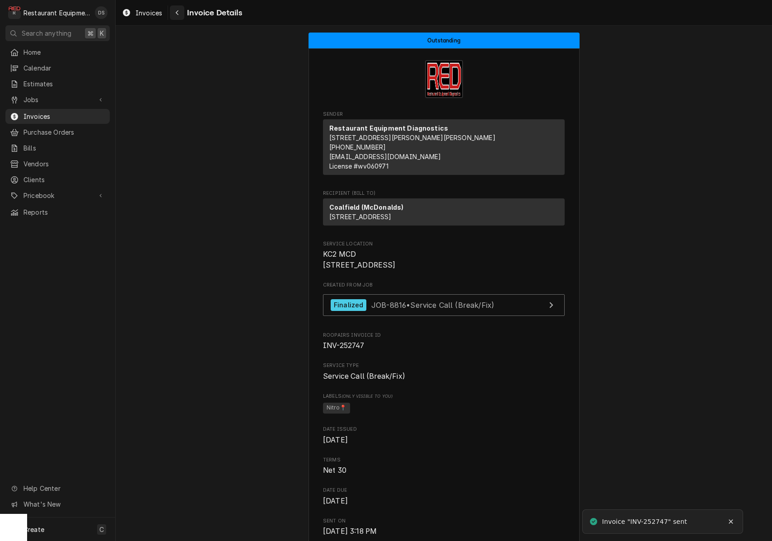
click at [178, 10] on icon "Navigate back" at bounding box center [177, 12] width 4 height 6
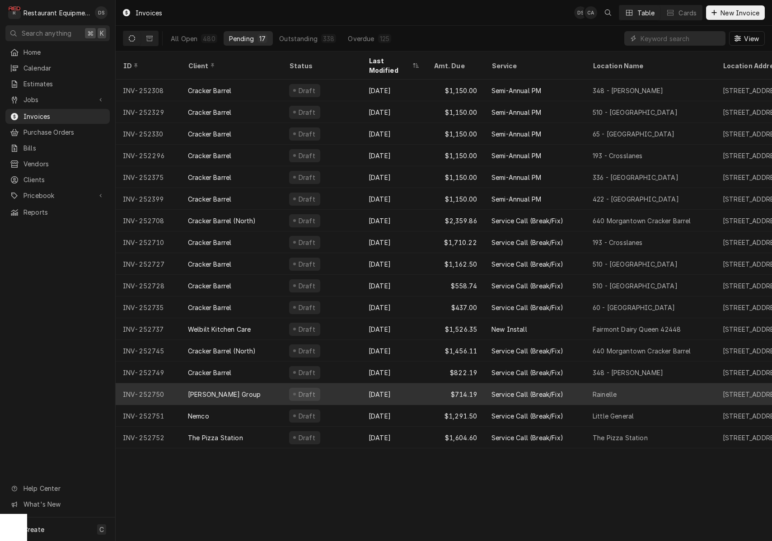
click at [402, 383] on div "Sep 10" at bounding box center [393, 394] width 65 height 22
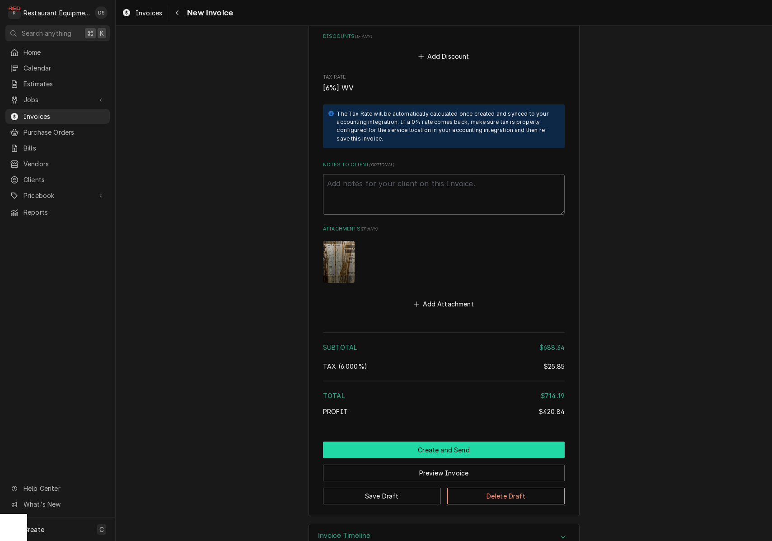
click at [403, 441] on button "Create and Send" at bounding box center [444, 449] width 242 height 17
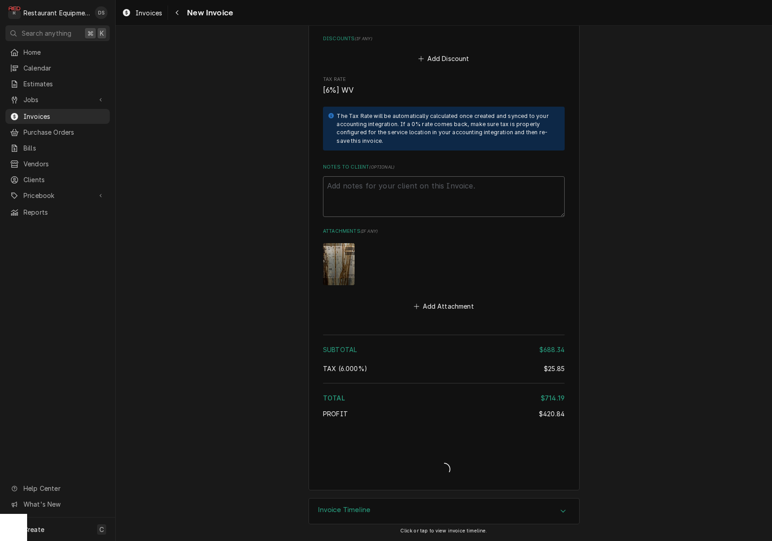
type textarea "x"
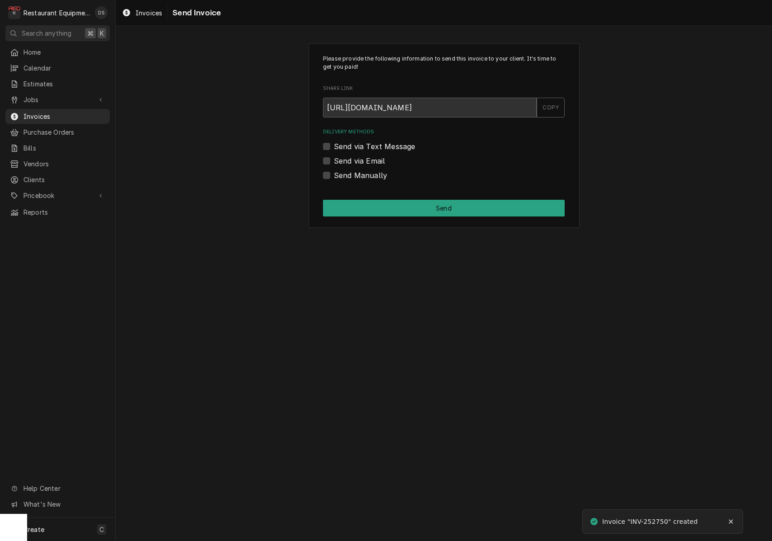
click at [334, 159] on label "Send via Email" at bounding box center [359, 160] width 51 height 11
click at [334, 159] on input "Send via Email" at bounding box center [455, 165] width 242 height 20
checkbox input "true"
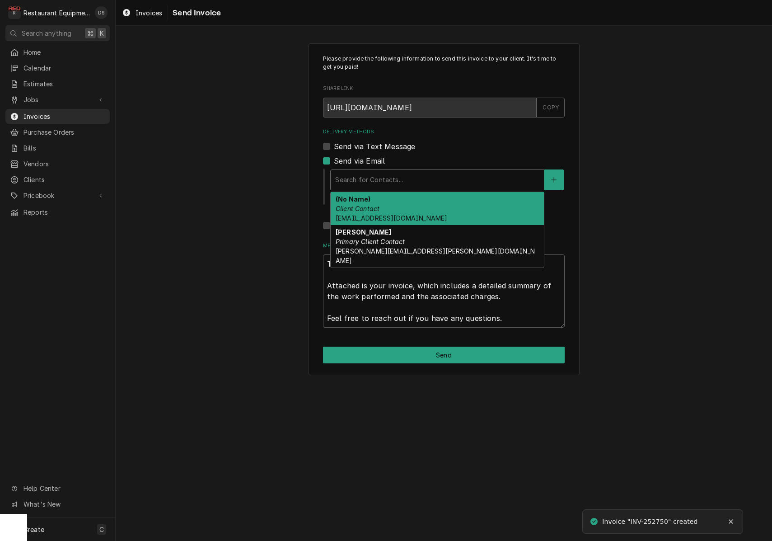
click at [380, 175] on div "Search for Contacts..." at bounding box center [437, 179] width 204 height 9
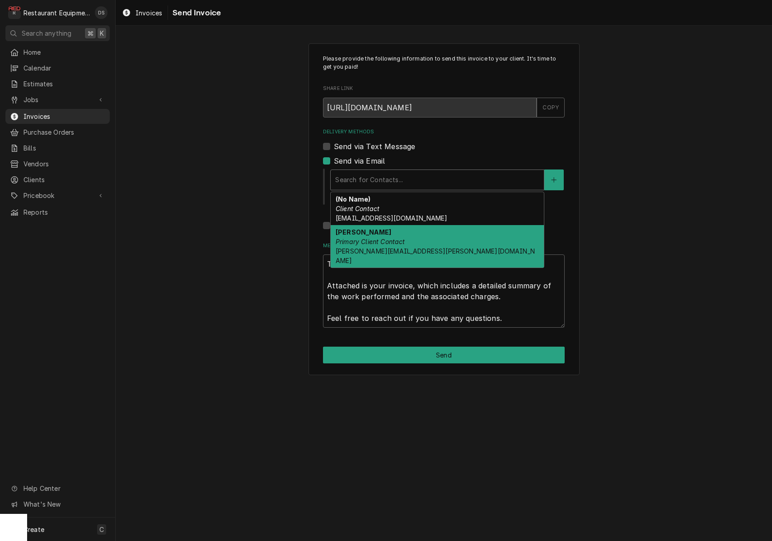
click at [374, 232] on div "Robin Pinter Primary Client Contact robin.pinter@us.stores.mcd.com" at bounding box center [437, 246] width 213 height 42
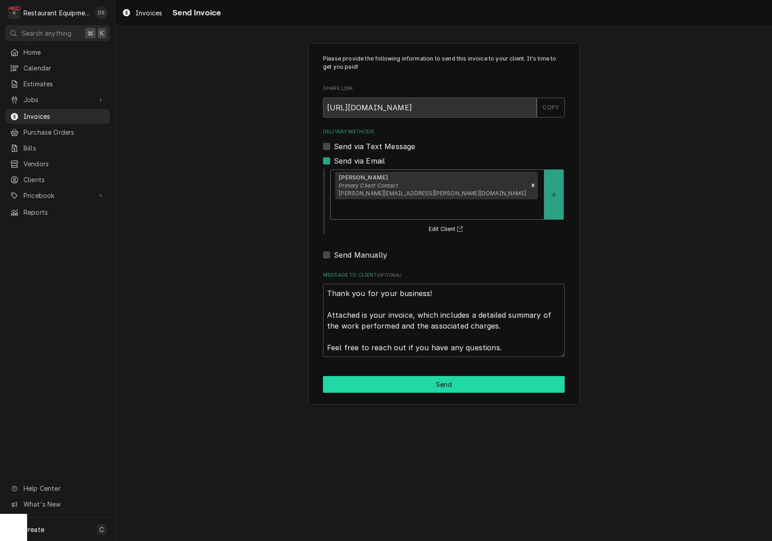
click at [436, 376] on button "Send" at bounding box center [444, 384] width 242 height 17
type textarea "x"
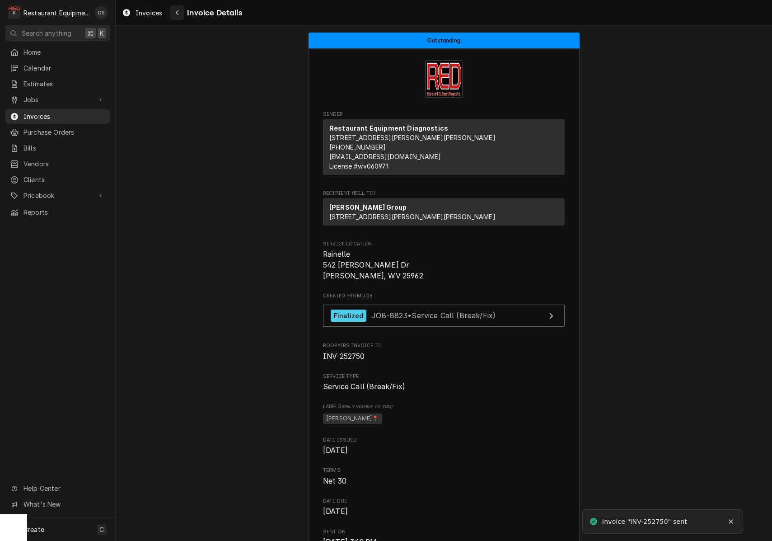
click at [180, 10] on div "Navigate back" at bounding box center [177, 12] width 9 height 9
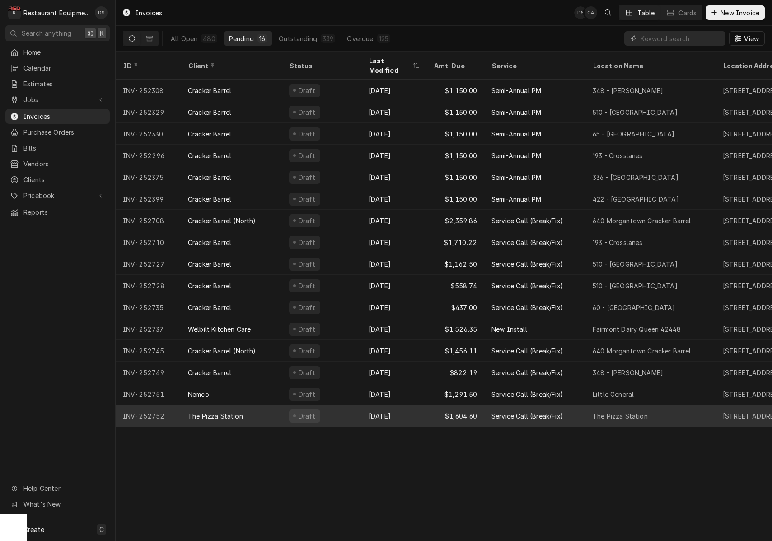
click at [353, 405] on div "Draft" at bounding box center [322, 416] width 80 height 22
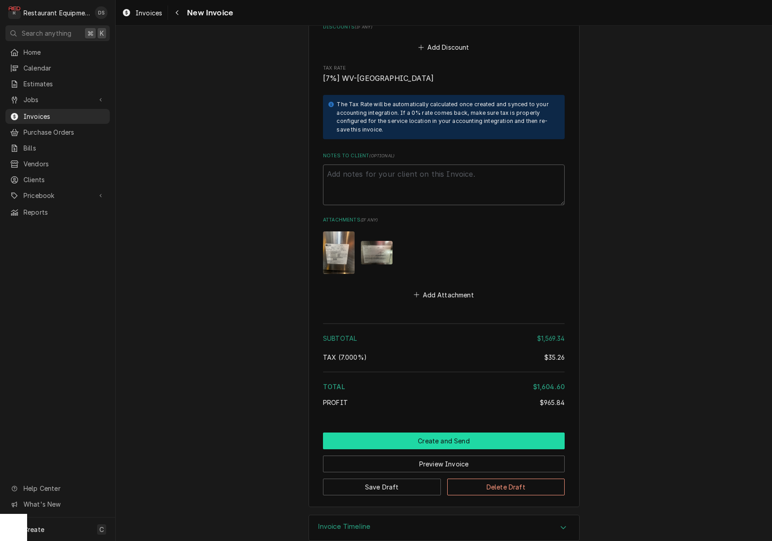
click at [440, 432] on button "Create and Send" at bounding box center [444, 440] width 242 height 17
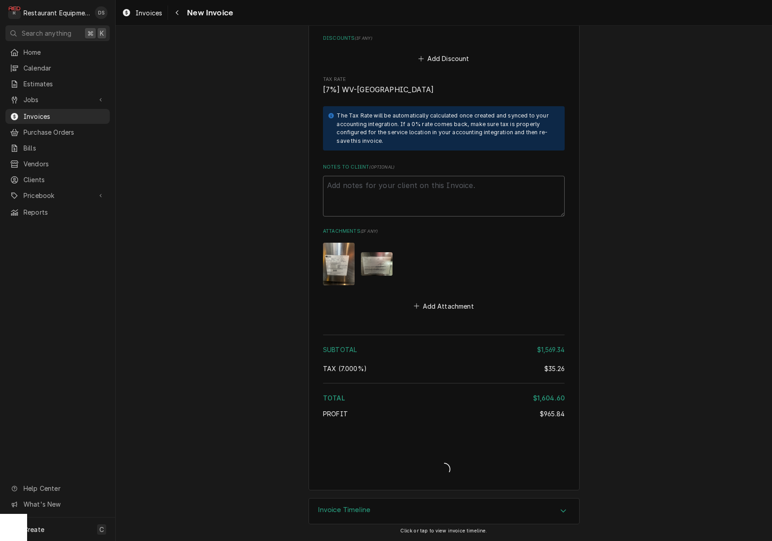
type textarea "x"
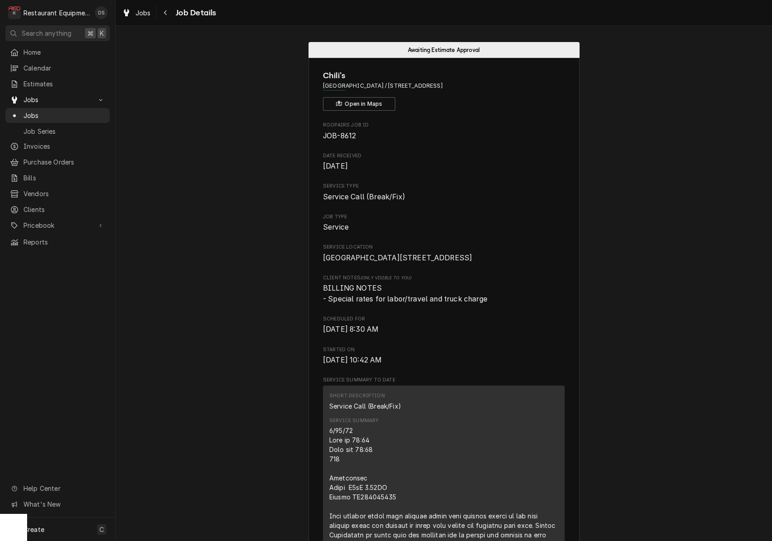
scroll to position [708, 0]
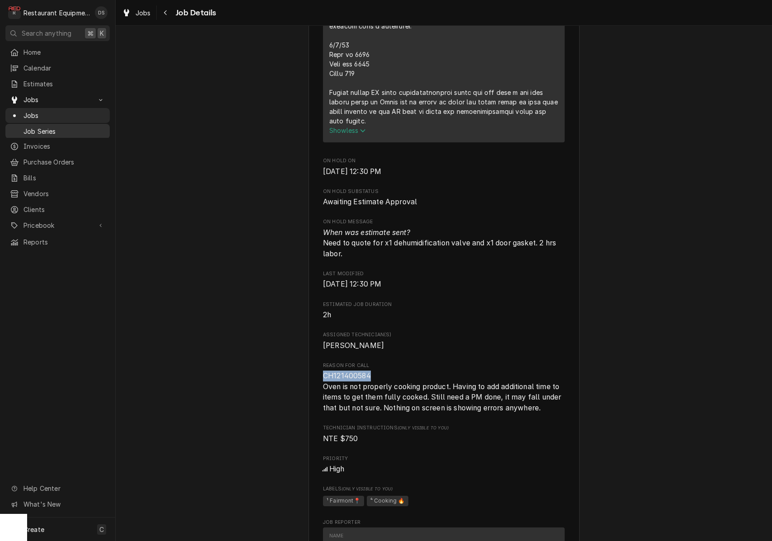
drag, startPoint x: 42, startPoint y: 141, endPoint x: 52, endPoint y: 133, distance: 12.8
click at [42, 141] on span "Invoices" at bounding box center [64, 145] width 82 height 9
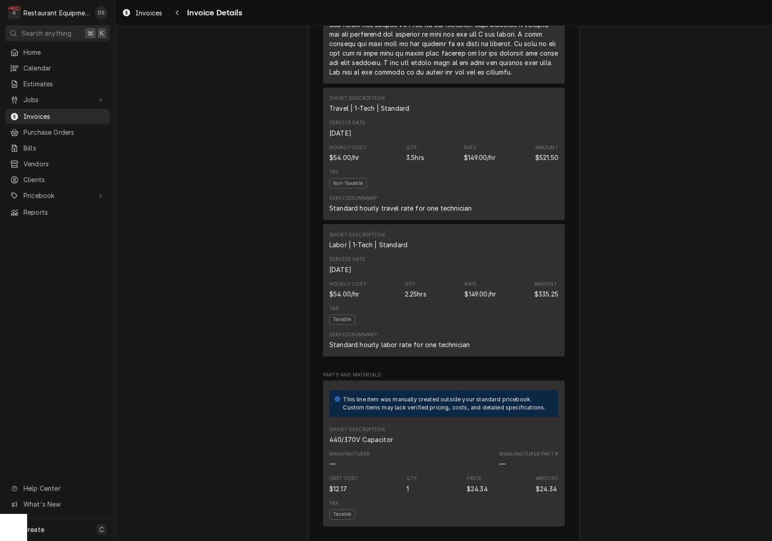
scroll to position [869, 0]
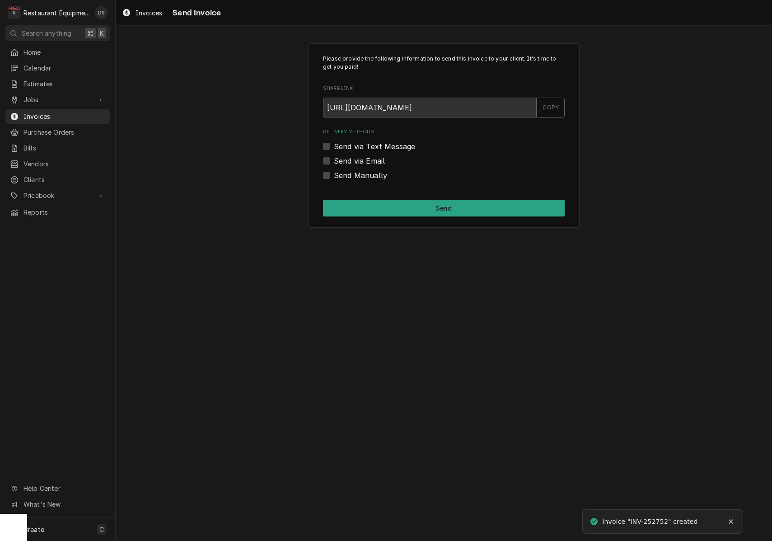
click at [334, 159] on label "Send via Email" at bounding box center [359, 160] width 51 height 11
click at [334, 159] on input "Send via Email" at bounding box center [455, 165] width 242 height 20
checkbox input "true"
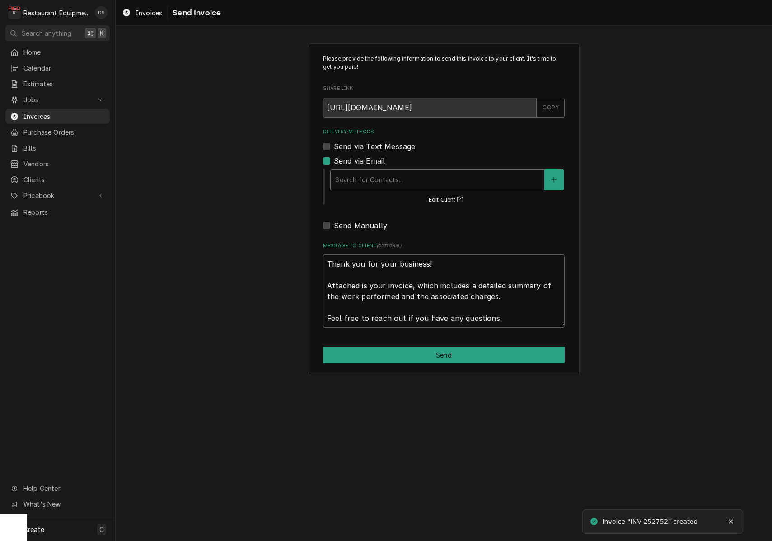
click at [369, 174] on div "Delivery Methods" at bounding box center [437, 180] width 204 height 16
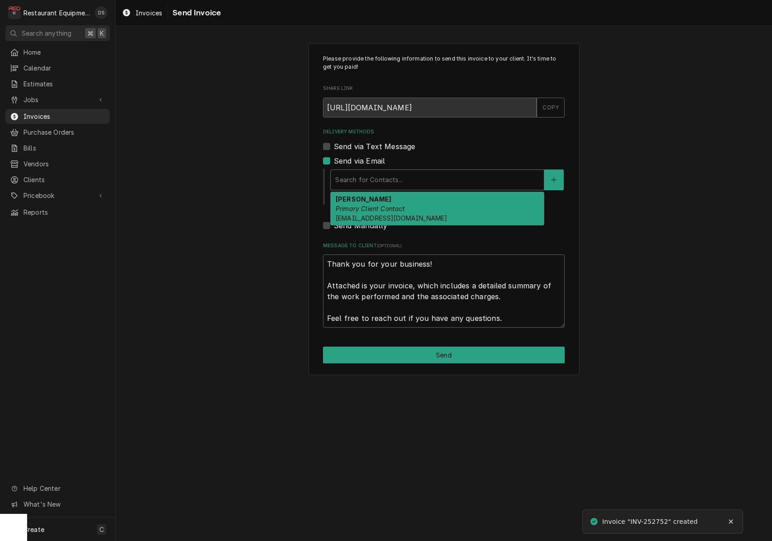
click at [366, 205] on em "Primary Client Contact" at bounding box center [371, 209] width 70 height 8
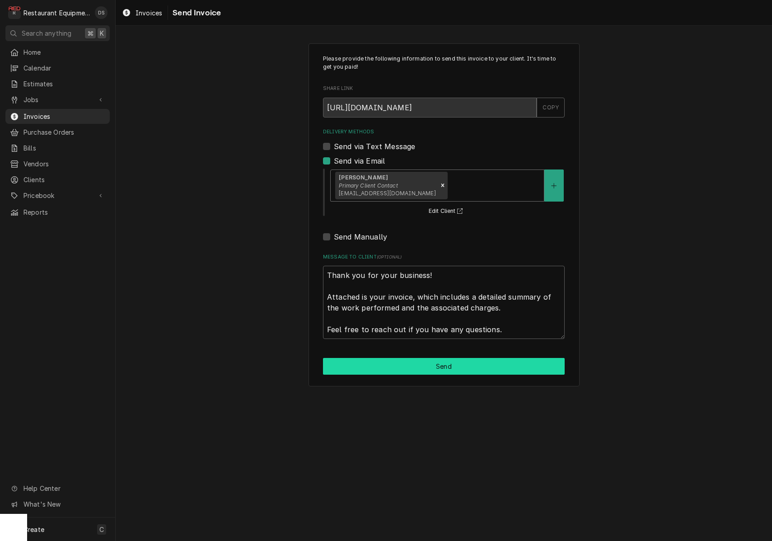
scroll to position [0, 1]
click at [395, 358] on button "Send" at bounding box center [444, 366] width 242 height 17
type textarea "x"
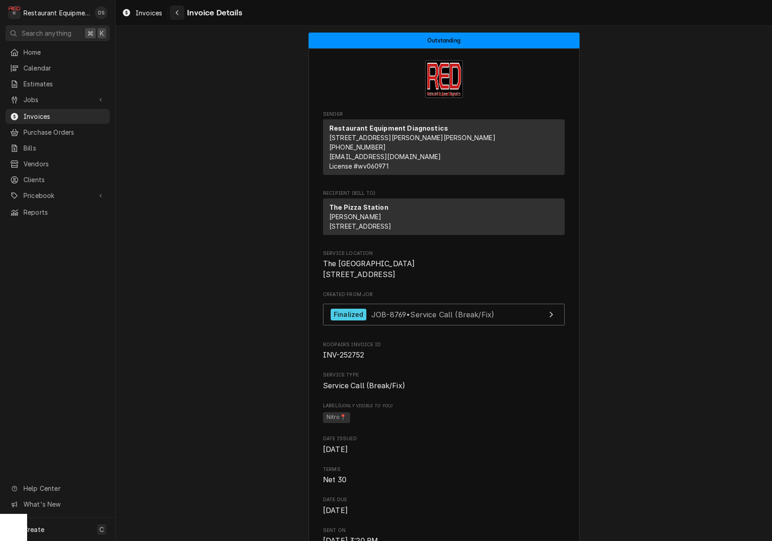
click at [181, 14] on div "Navigate back" at bounding box center [177, 12] width 9 height 9
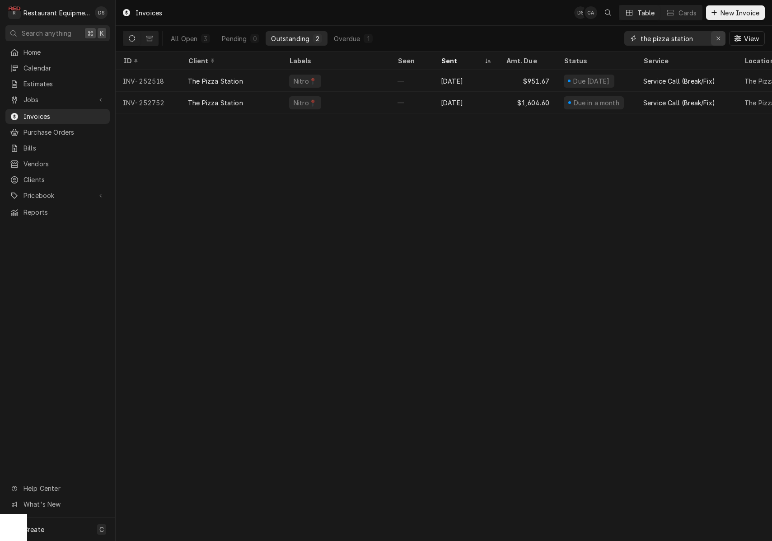
click at [722, 39] on div "Erase input" at bounding box center [718, 38] width 9 height 9
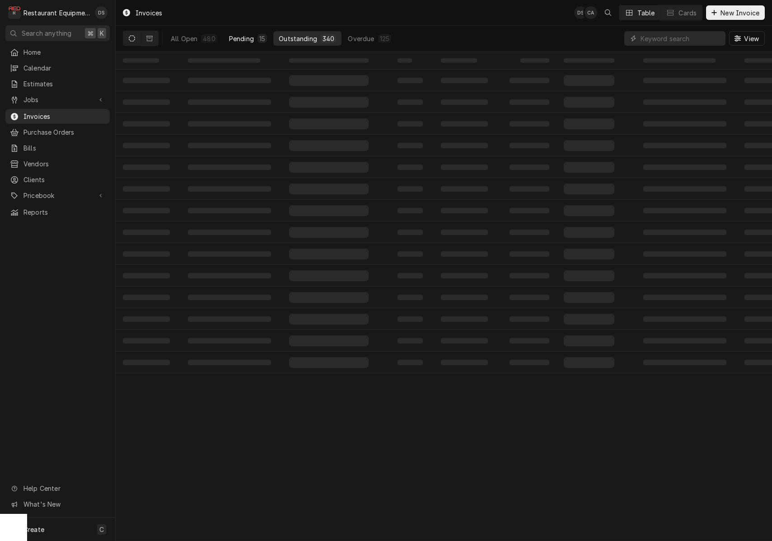
click at [231, 37] on div "Pending" at bounding box center [241, 38] width 25 height 9
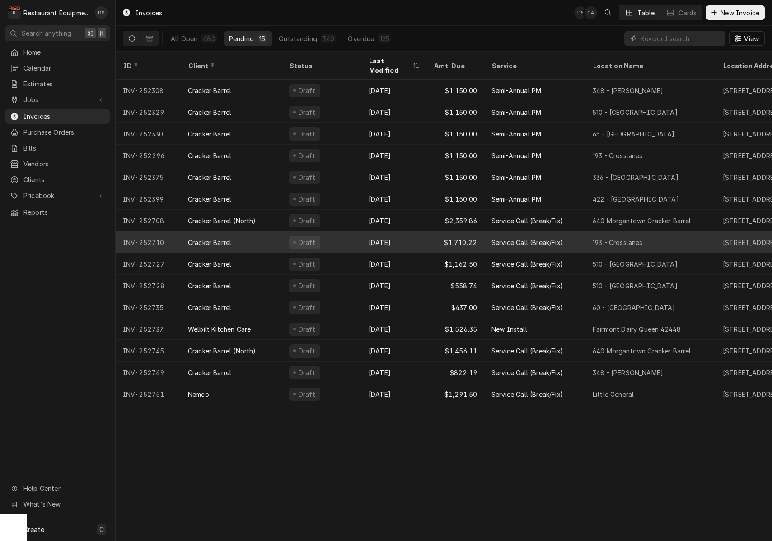
click at [516, 238] on div "Service Call (Break/Fix)" at bounding box center [528, 242] width 72 height 9
